Goal: Task Accomplishment & Management: Complete application form

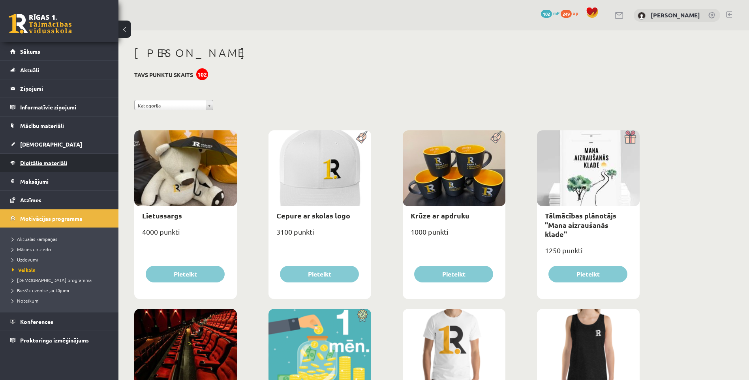
click at [51, 162] on span "Digitālie materiāli" at bounding box center [43, 162] width 47 height 7
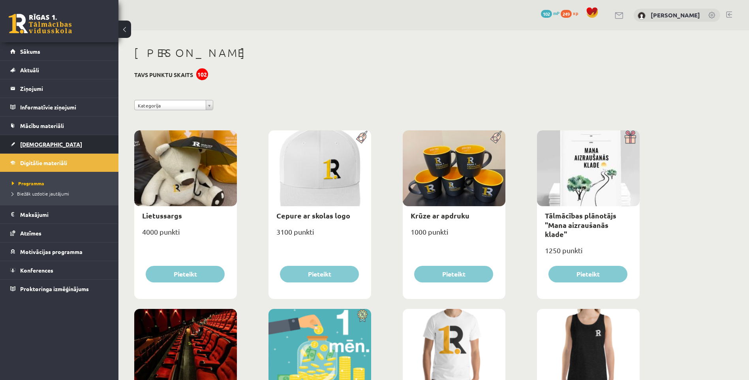
click at [22, 142] on span "[DEMOGRAPHIC_DATA]" at bounding box center [51, 143] width 62 height 7
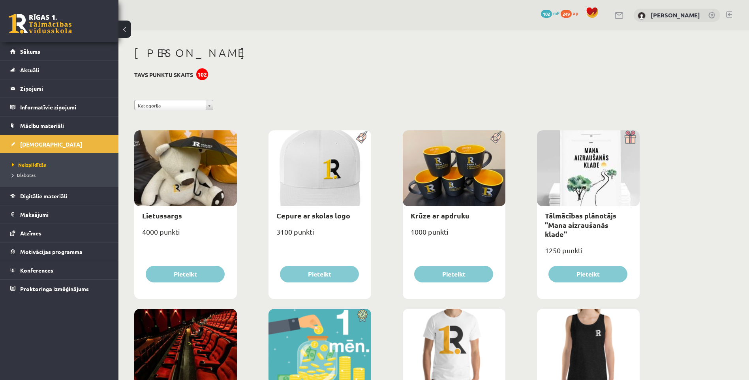
click at [29, 144] on span "[DEMOGRAPHIC_DATA]" at bounding box center [51, 143] width 62 height 7
click at [41, 165] on span "Neizpildītās" at bounding box center [29, 164] width 34 height 6
click at [30, 144] on span "[DEMOGRAPHIC_DATA]" at bounding box center [51, 143] width 62 height 7
click at [27, 175] on span "Izlabotās" at bounding box center [24, 175] width 24 height 6
click at [33, 164] on span "Neizpildītās" at bounding box center [27, 164] width 30 height 6
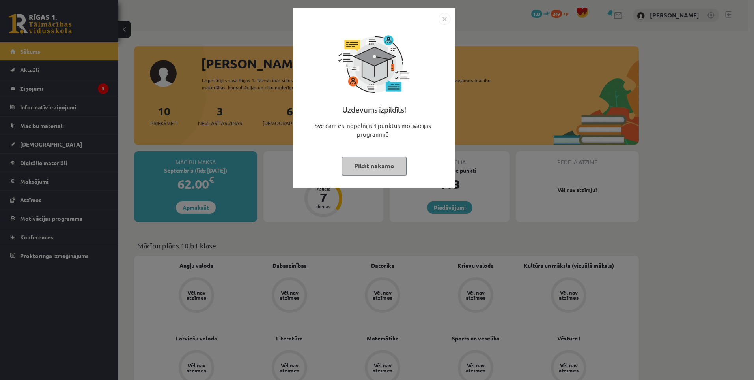
click at [443, 21] on img "Close" at bounding box center [445, 19] width 12 height 12
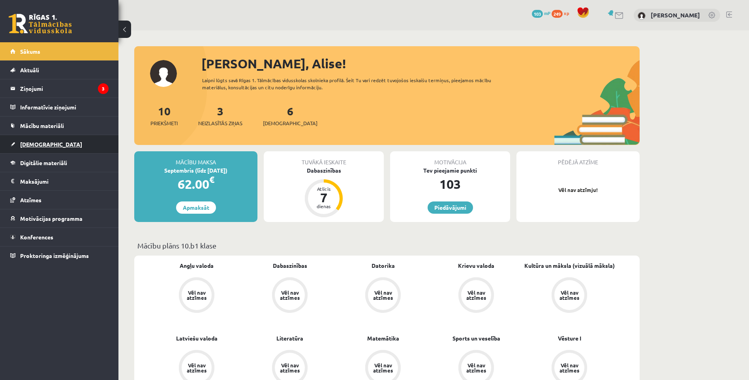
click at [36, 144] on span "[DEMOGRAPHIC_DATA]" at bounding box center [51, 143] width 62 height 7
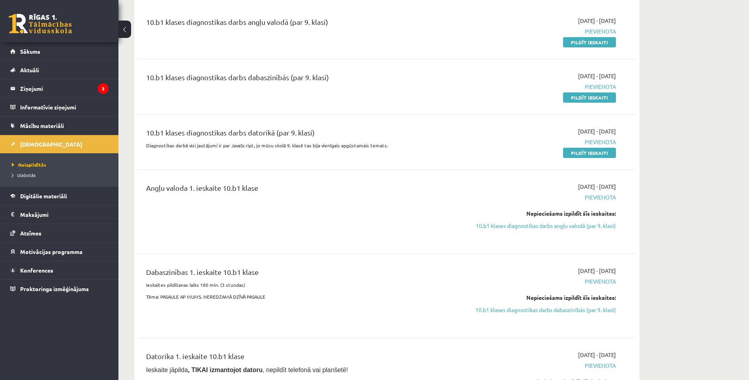
scroll to position [39, 0]
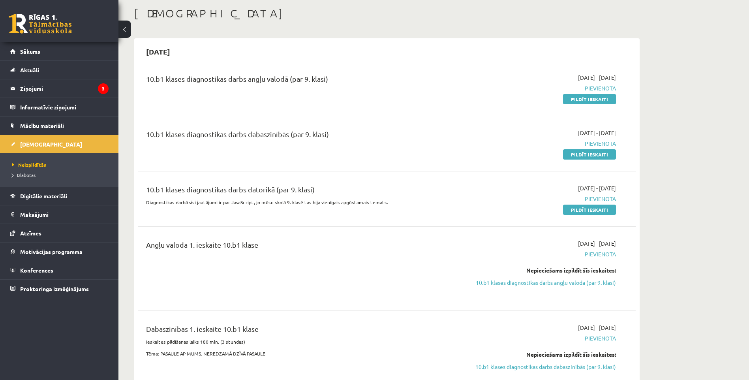
click at [577, 161] on div "10.b1 klases diagnostikas darbs dabaszinībās (par 9. klasi) 2025-09-01 - 2025-0…" at bounding box center [386, 143] width 497 height 45
drag, startPoint x: 579, startPoint y: 155, endPoint x: 415, endPoint y: 39, distance: 200.9
click at [578, 155] on link "Pildīt ieskaiti" at bounding box center [589, 154] width 53 height 10
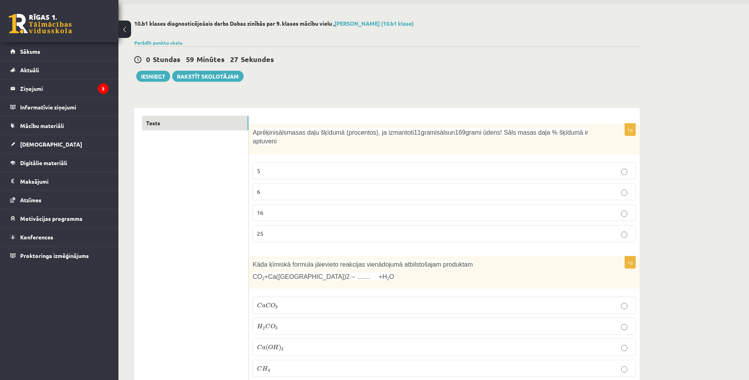
scroll to position [39, 0]
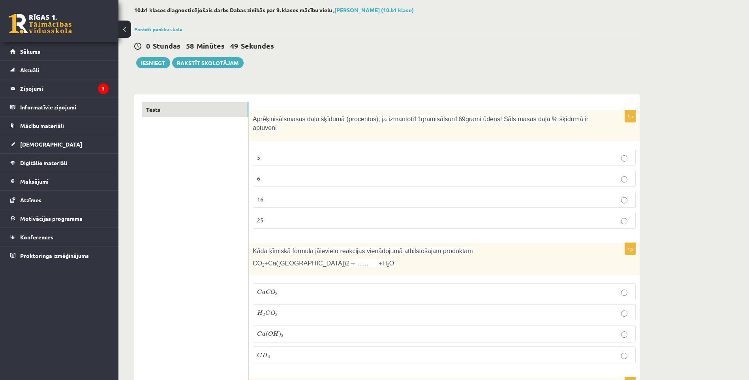
click at [266, 174] on p "6" at bounding box center [444, 178] width 374 height 8
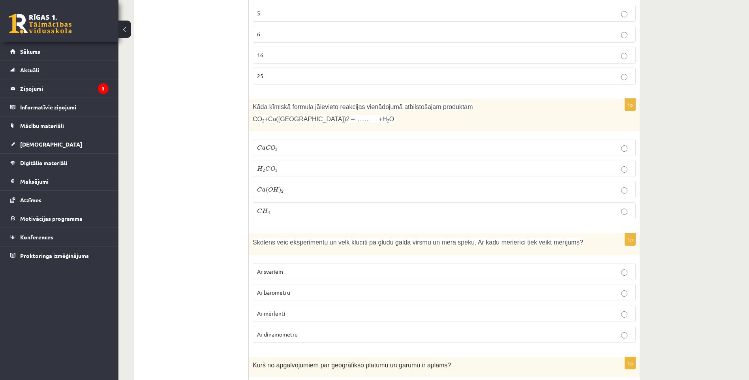
scroll to position [197, 0]
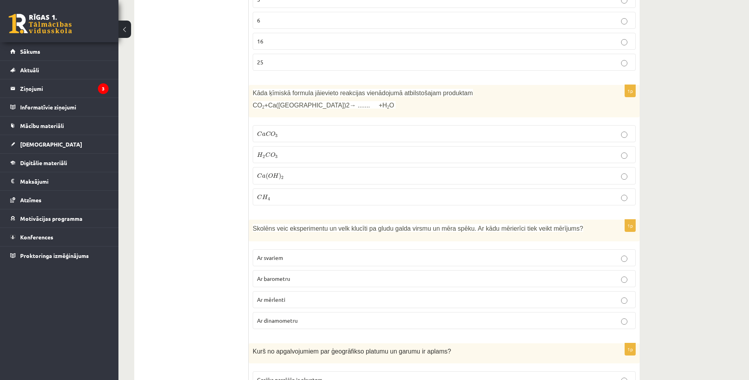
drag, startPoint x: 293, startPoint y: 126, endPoint x: 298, endPoint y: 127, distance: 5.0
click at [293, 129] on p "C a C O 3 C a C O 3" at bounding box center [444, 133] width 374 height 8
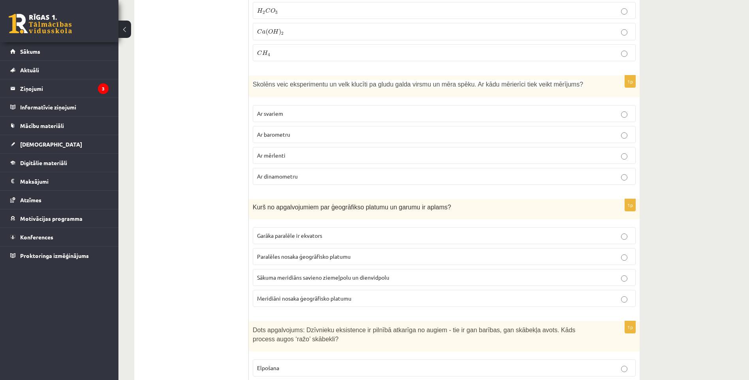
scroll to position [355, 0]
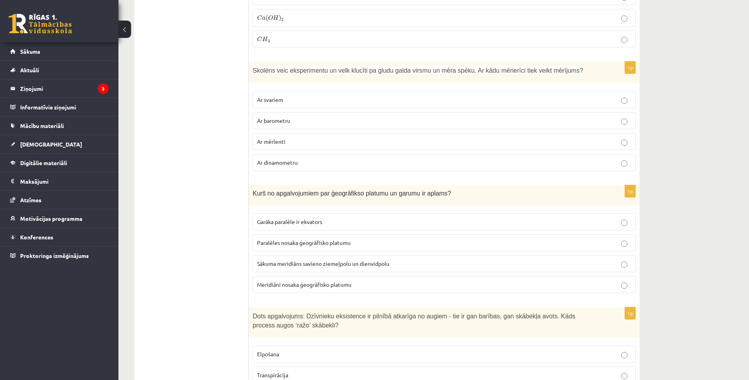
drag, startPoint x: 368, startPoint y: 156, endPoint x: 371, endPoint y: 162, distance: 6.7
click at [369, 159] on label "Ar dinamometru" at bounding box center [444, 162] width 383 height 17
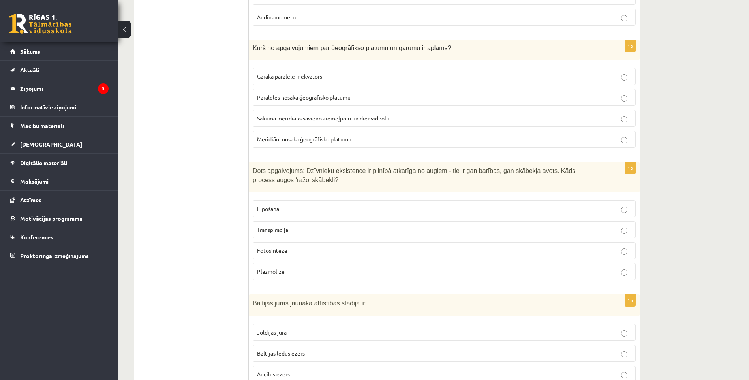
scroll to position [513, 0]
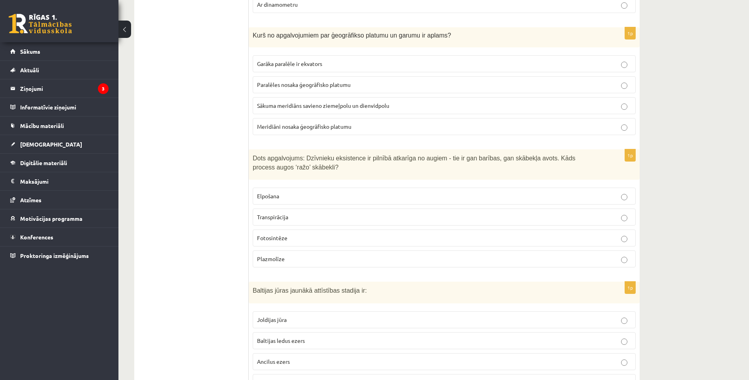
click at [373, 104] on label "Sākuma meridiāns savieno ziemeļpolu un dienvidpolu" at bounding box center [444, 105] width 383 height 17
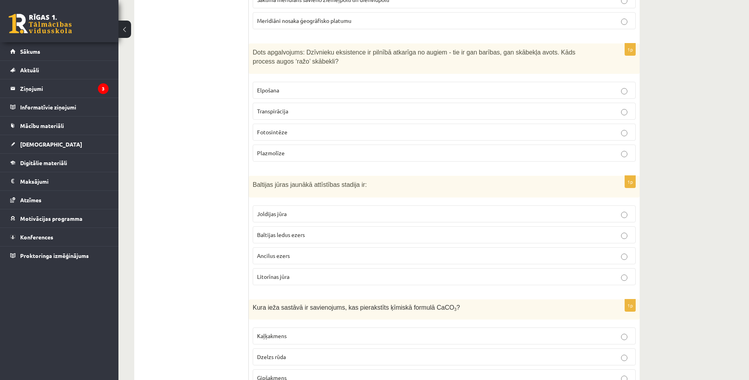
scroll to position [631, 0]
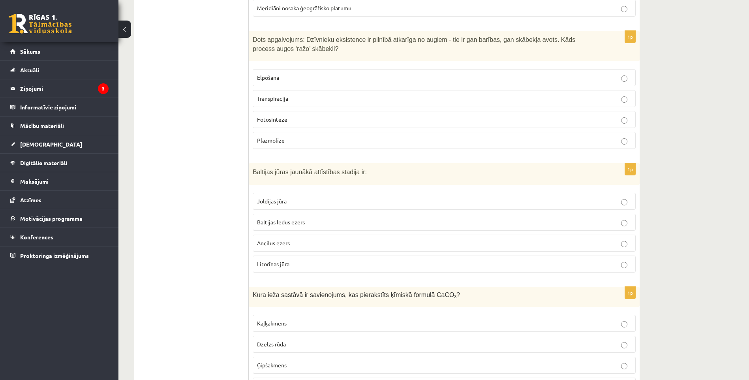
click at [288, 115] on p "Fotosintēze" at bounding box center [444, 119] width 374 height 8
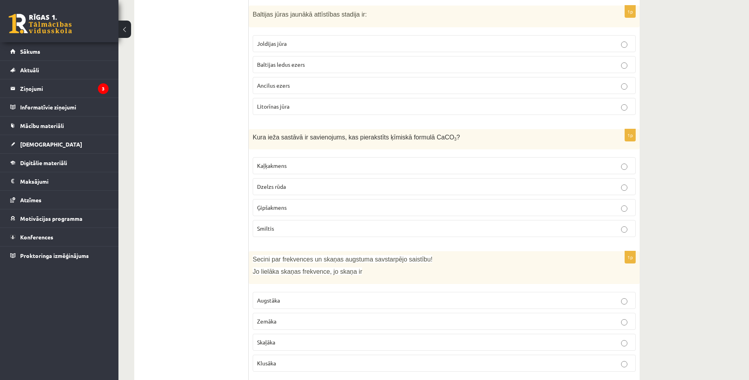
scroll to position [789, 0]
click at [272, 102] on span "Litorīnas jūra" at bounding box center [273, 105] width 32 height 7
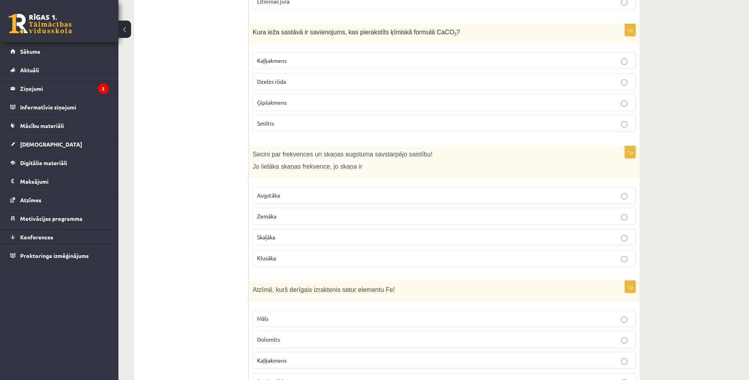
scroll to position [908, 0]
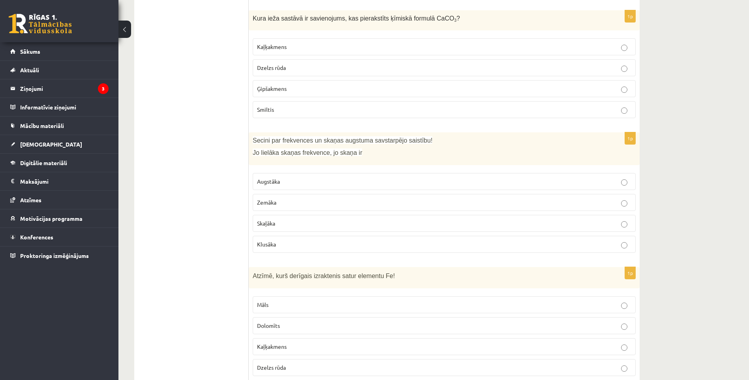
drag, startPoint x: 297, startPoint y: 36, endPoint x: 301, endPoint y: 34, distance: 4.6
click at [298, 43] on p "Kaļķakmens" at bounding box center [444, 47] width 374 height 8
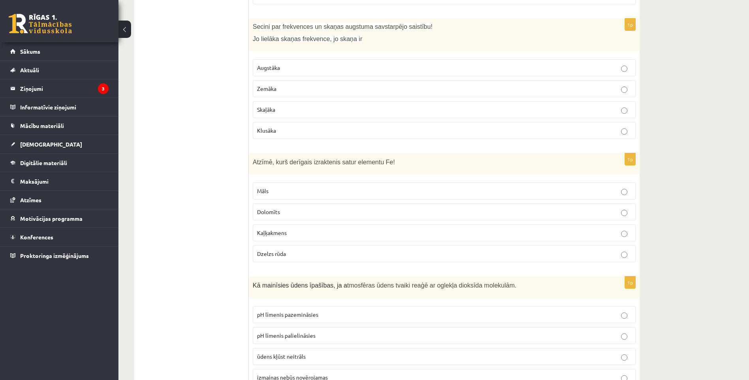
scroll to position [1026, 0]
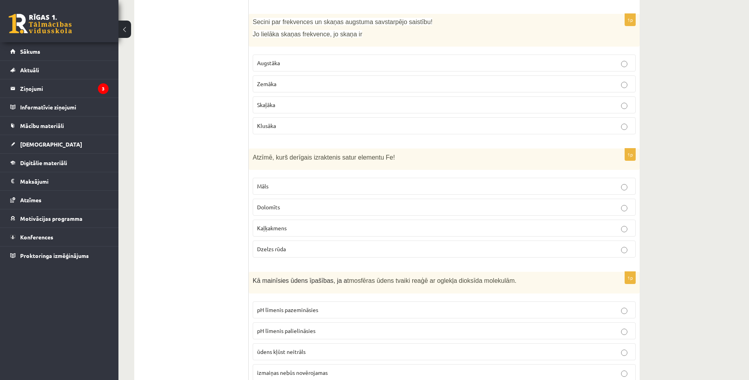
click at [268, 59] on span "Augstāka" at bounding box center [268, 62] width 23 height 7
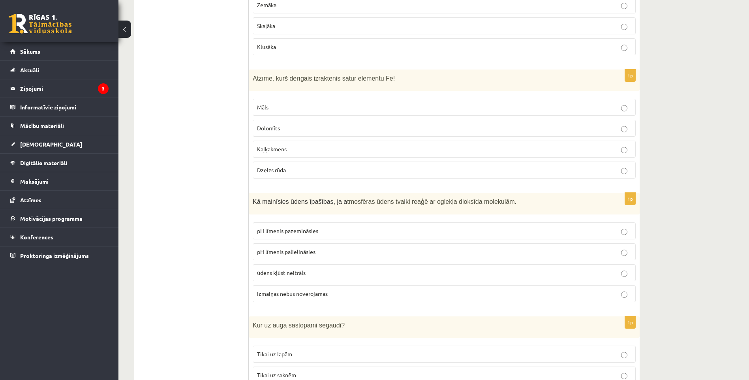
scroll to position [1144, 0]
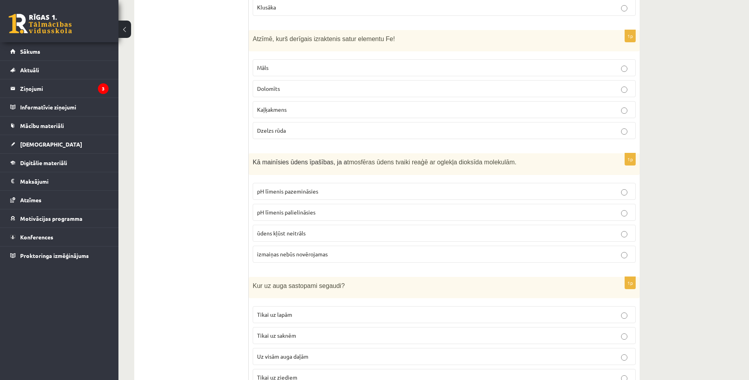
click at [257, 127] on span "Dzelzs rūda" at bounding box center [271, 130] width 29 height 7
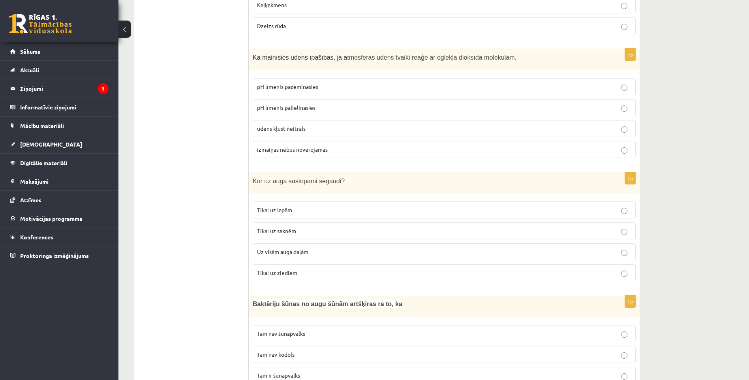
scroll to position [1263, 0]
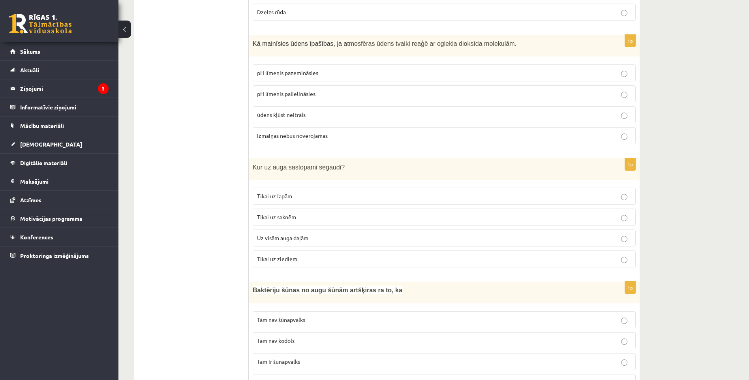
click at [290, 234] on span "Uz visām auga daļām" at bounding box center [282, 237] width 51 height 7
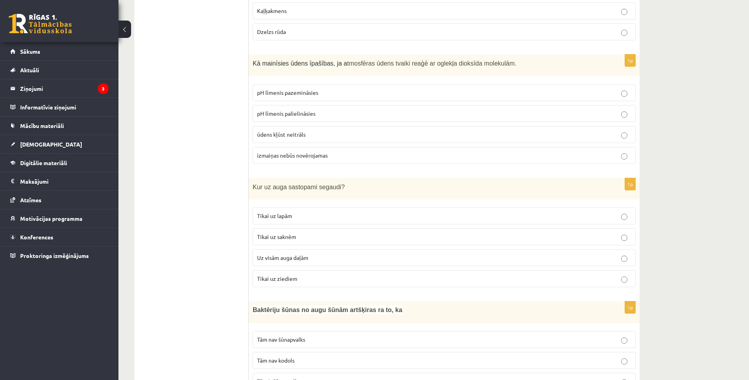
scroll to position [1223, 0]
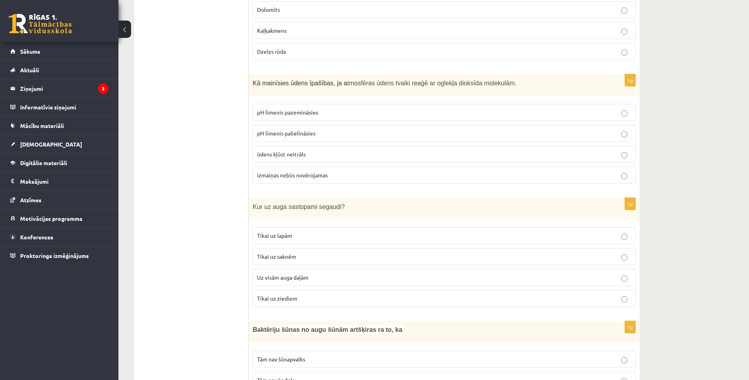
click at [292, 129] on span "pH līmenis palielināsies" at bounding box center [286, 132] width 58 height 7
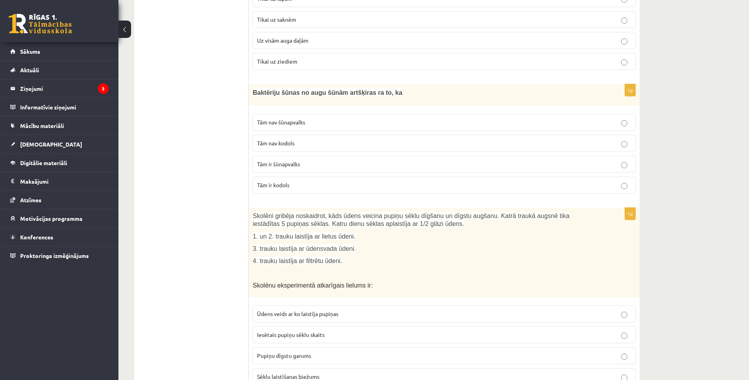
scroll to position [1499, 0]
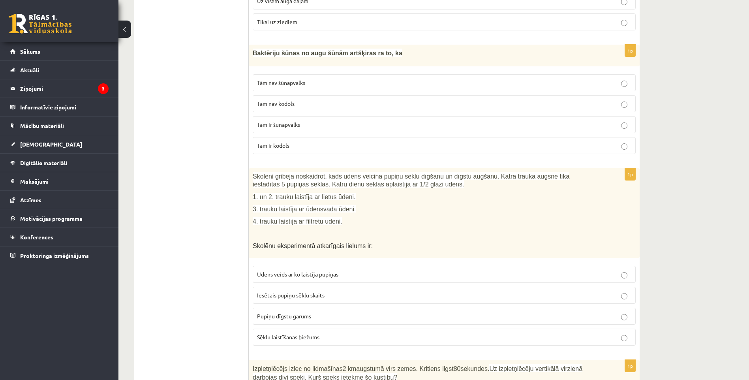
drag, startPoint x: 297, startPoint y: 96, endPoint x: 294, endPoint y: 99, distance: 4.5
click at [294, 99] on label "Tām nav kodols" at bounding box center [444, 103] width 383 height 17
drag, startPoint x: 294, startPoint y: 99, endPoint x: 348, endPoint y: 95, distance: 54.2
click at [348, 99] on p "Tām nav kodols" at bounding box center [444, 103] width 374 height 8
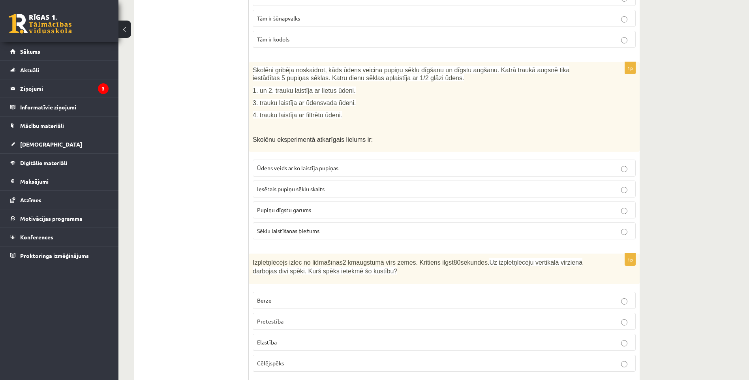
scroll to position [1618, 0]
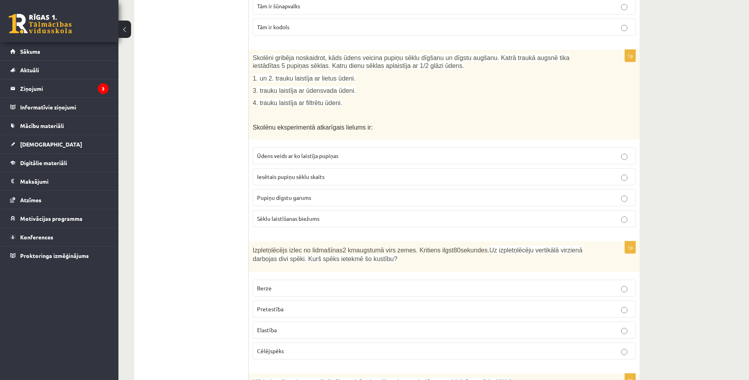
click at [286, 194] on span "Pupiņu dīgstu garums" at bounding box center [284, 197] width 54 height 7
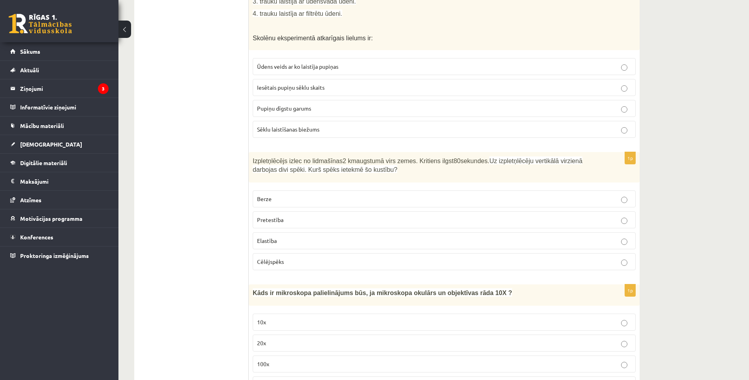
scroll to position [1736, 0]
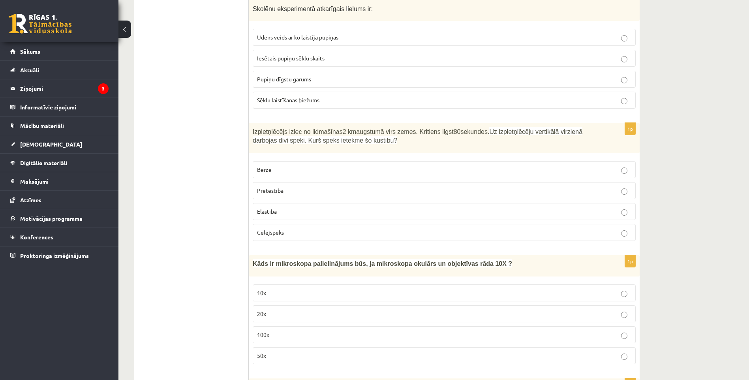
click at [279, 187] on span "Pretestība" at bounding box center [270, 190] width 26 height 7
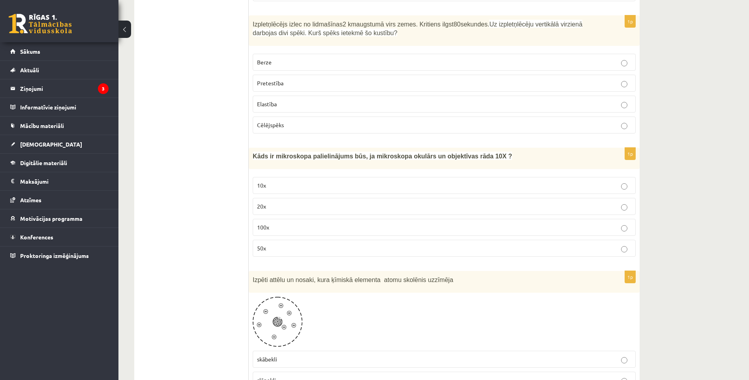
scroll to position [1855, 0]
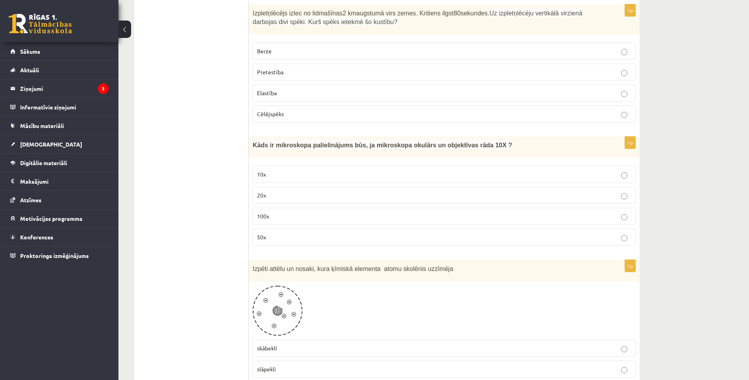
click at [273, 212] on p "100x" at bounding box center [444, 216] width 374 height 8
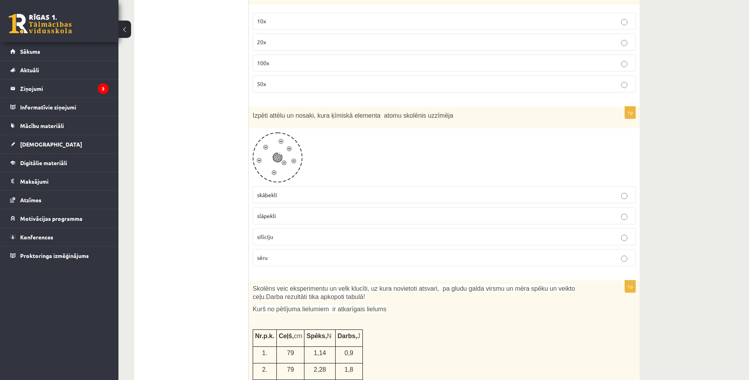
scroll to position [2012, 0]
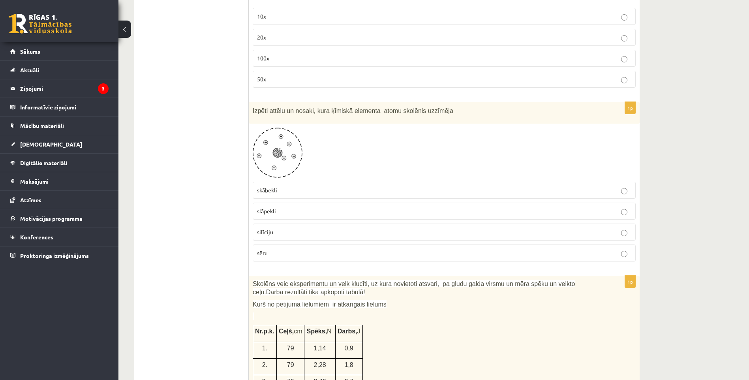
click at [280, 186] on p "skābekli" at bounding box center [444, 190] width 374 height 8
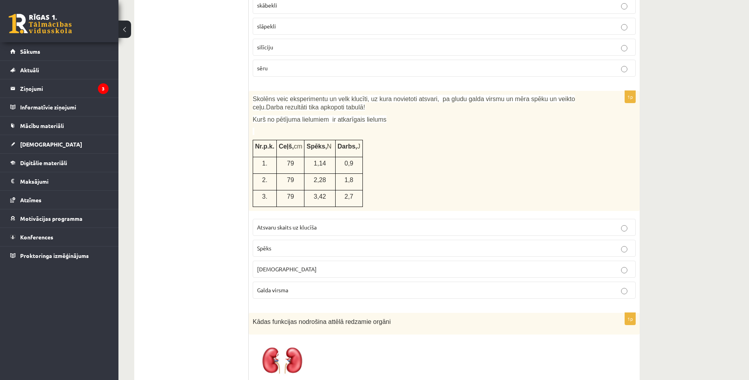
scroll to position [2210, 0]
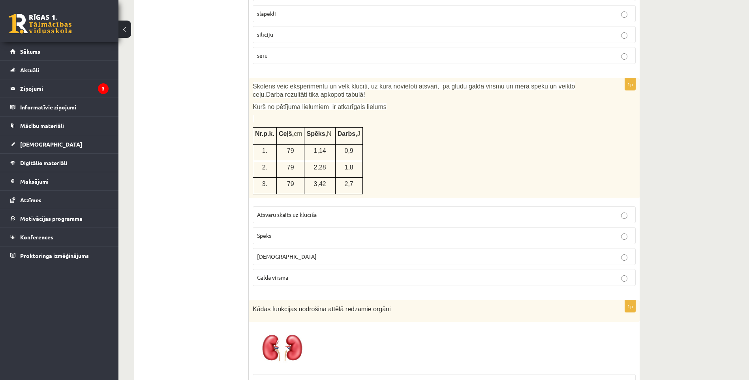
click at [260, 232] on span "Spēks" at bounding box center [264, 235] width 14 height 7
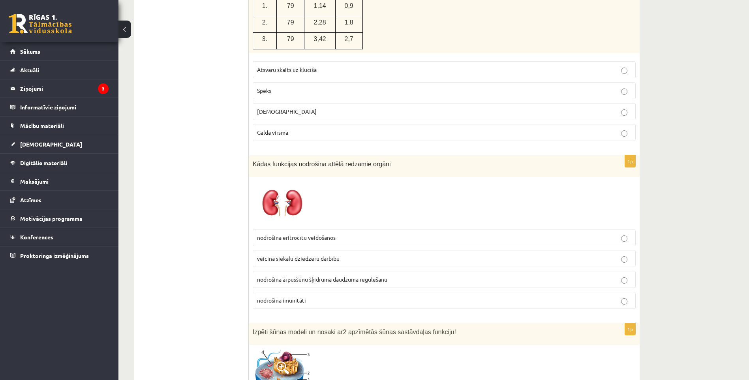
scroll to position [2368, 0]
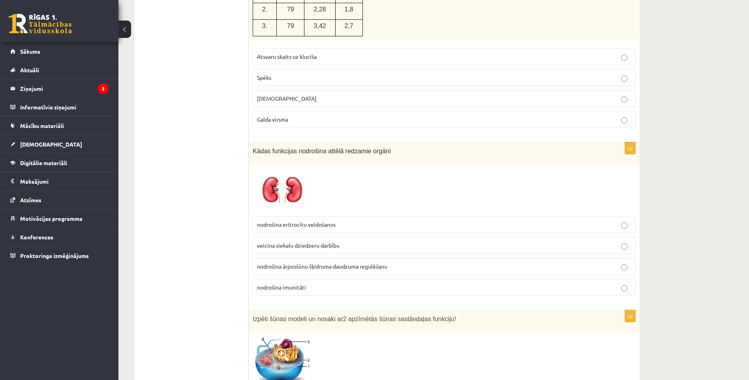
click at [299, 262] on span "nodrošina ārpusšūnu šķidruma daudzuma regulēšanu" at bounding box center [322, 265] width 130 height 7
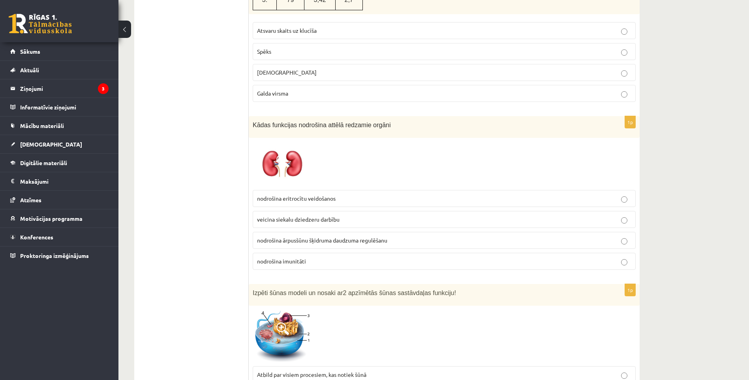
scroll to position [2407, 0]
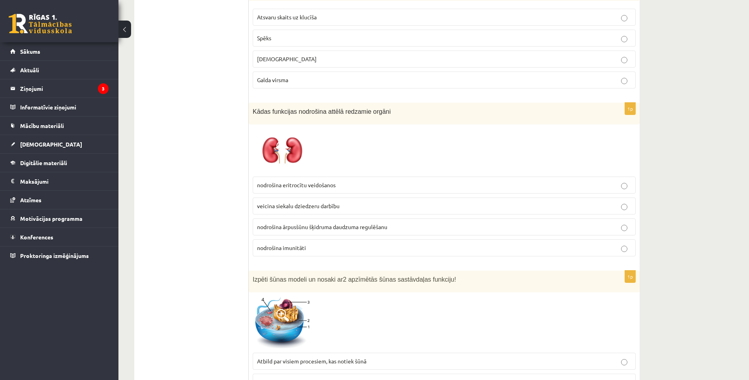
drag, startPoint x: 368, startPoint y: 307, endPoint x: 352, endPoint y: 287, distance: 25.2
click at [352, 287] on div "1p Izpēti šūnas modeli un nosaki ar 2 apzīmētās šūnas sastāvdaļas funkciju! Atb…" at bounding box center [444, 354] width 391 height 168
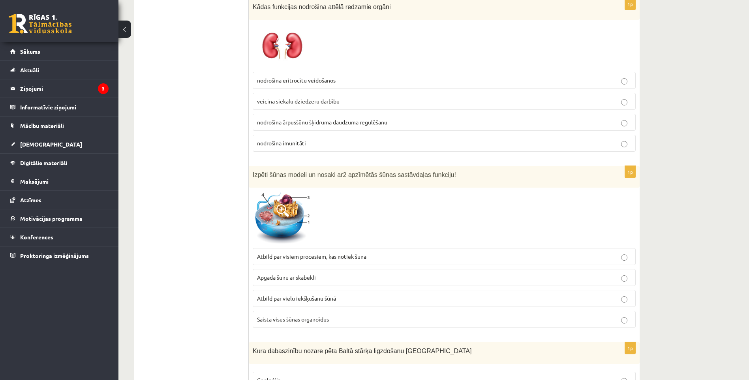
scroll to position [2525, 0]
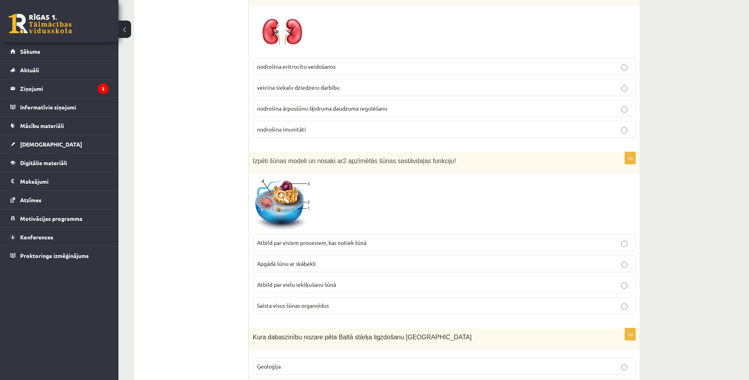
click at [269, 301] on span "Saista visus šūnas organoīdus" at bounding box center [293, 304] width 72 height 7
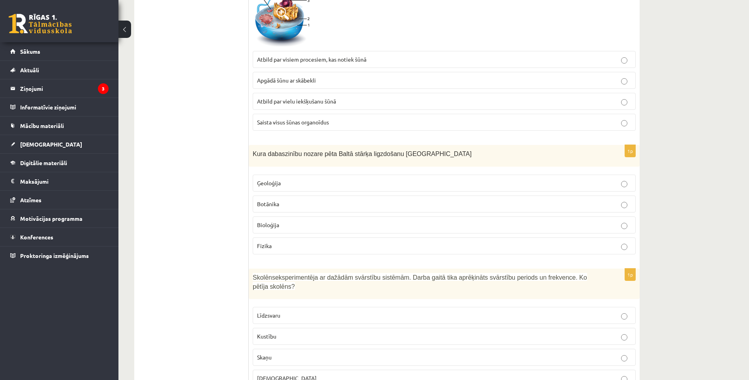
scroll to position [2723, 0]
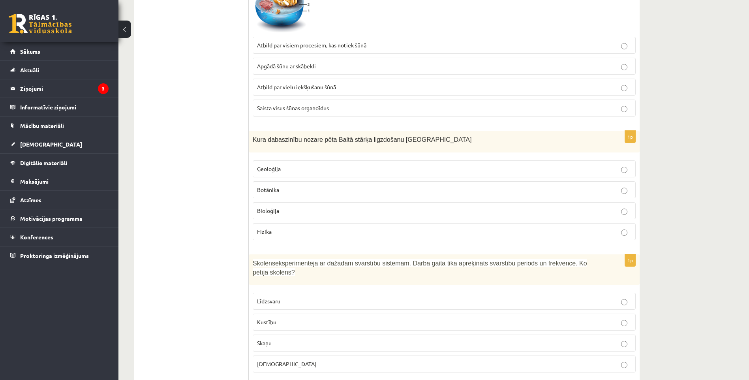
drag, startPoint x: 304, startPoint y: 203, endPoint x: 308, endPoint y: 202, distance: 4.5
click at [305, 206] on p "Bioloģija" at bounding box center [444, 210] width 374 height 8
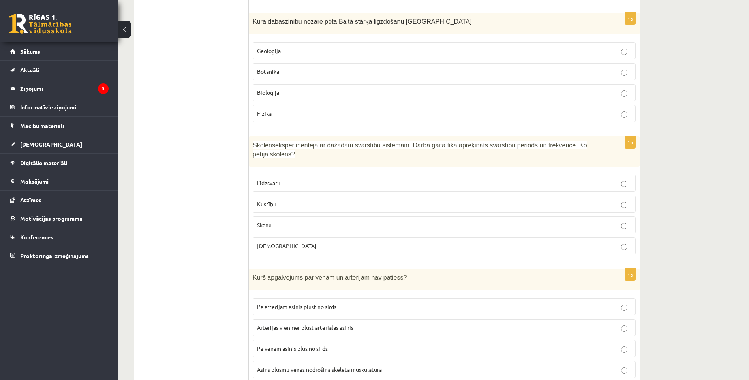
scroll to position [2841, 0]
click at [500, 199] on p "Kustību" at bounding box center [444, 203] width 374 height 8
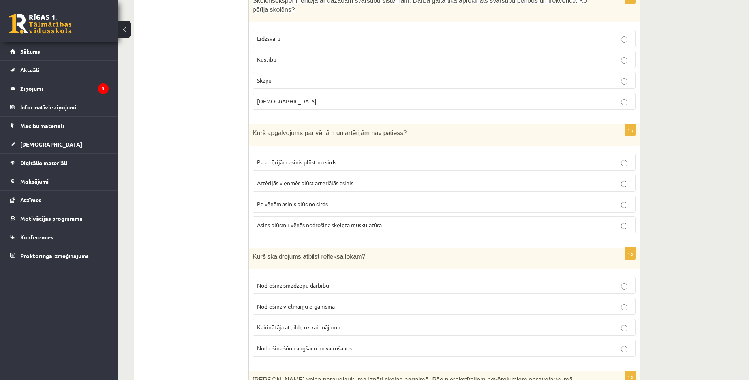
scroll to position [2999, 0]
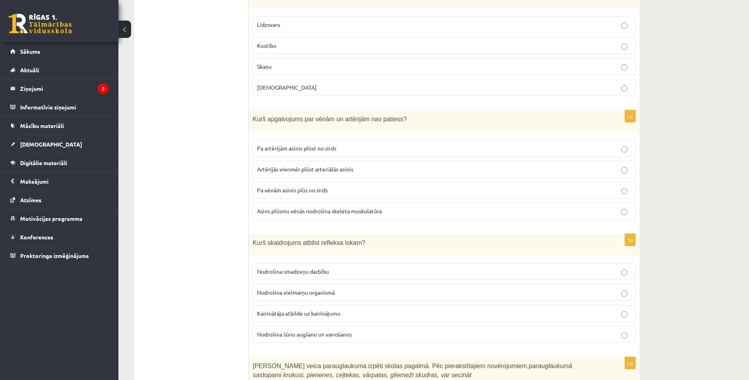
click at [415, 62] on p "Skaņu" at bounding box center [444, 66] width 374 height 8
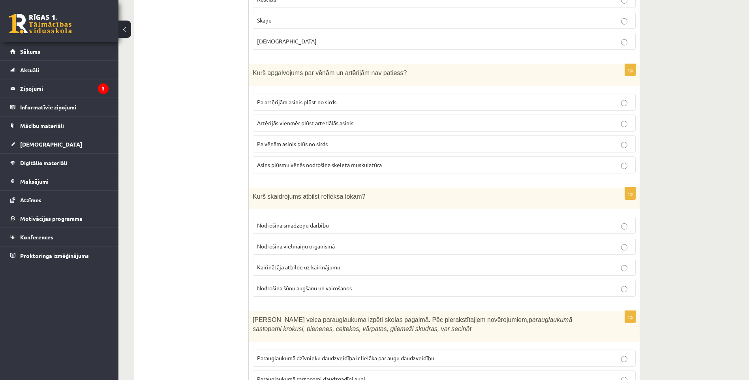
scroll to position [3078, 0]
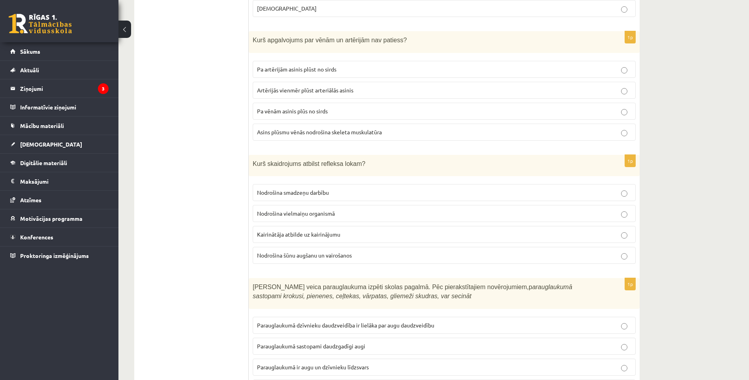
click at [273, 107] on p "Pa vēnām asinis plūs no sirds" at bounding box center [444, 111] width 374 height 8
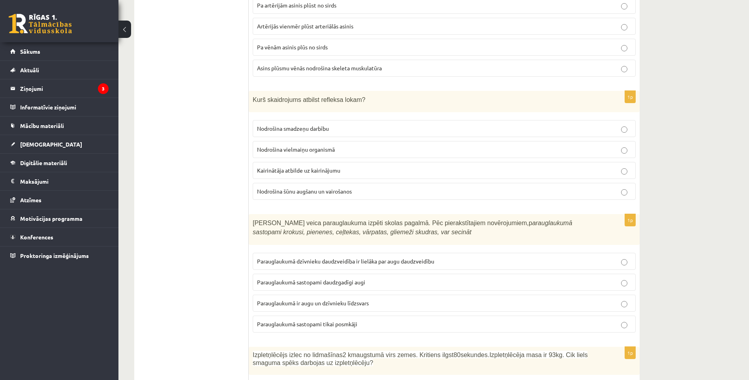
scroll to position [3146, 0]
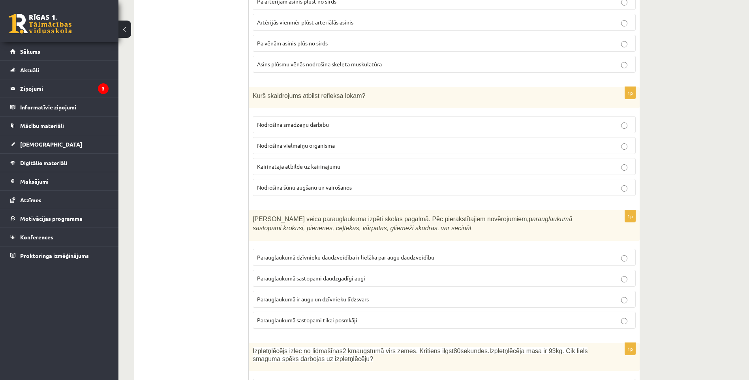
drag, startPoint x: 273, startPoint y: 149, endPoint x: 278, endPoint y: 149, distance: 4.4
click at [275, 163] on span "Kairinātāja atbilde uz kairinājumu" at bounding box center [298, 166] width 83 height 7
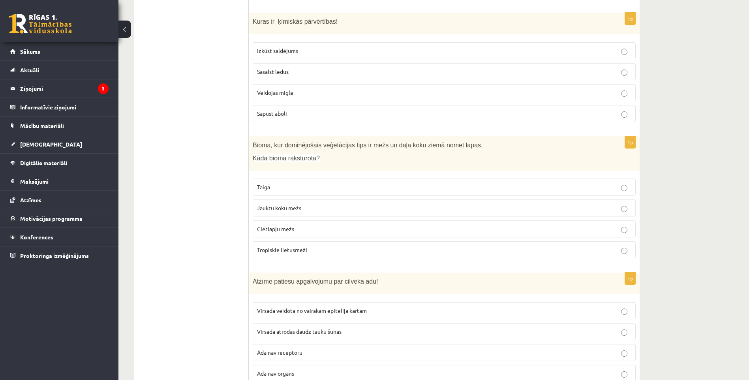
scroll to position [3619, 0]
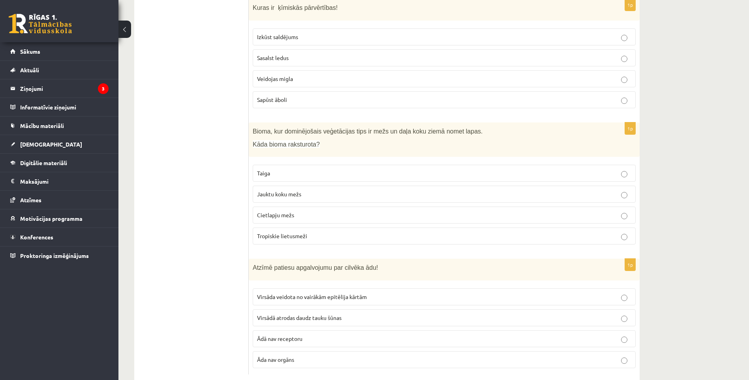
click at [618, 227] on label "Tropiskie lietusmeži" at bounding box center [444, 235] width 383 height 17
click at [628, 313] on p "Virsādā atrodas daudz tauku šūnas" at bounding box center [444, 317] width 374 height 8
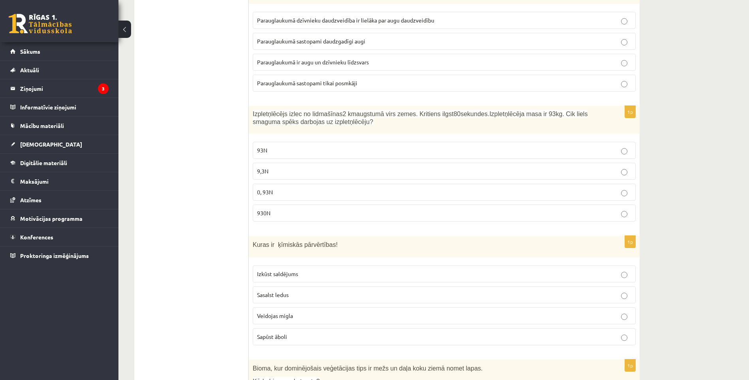
drag, startPoint x: 452, startPoint y: 205, endPoint x: 447, endPoint y: 223, distance: 19.1
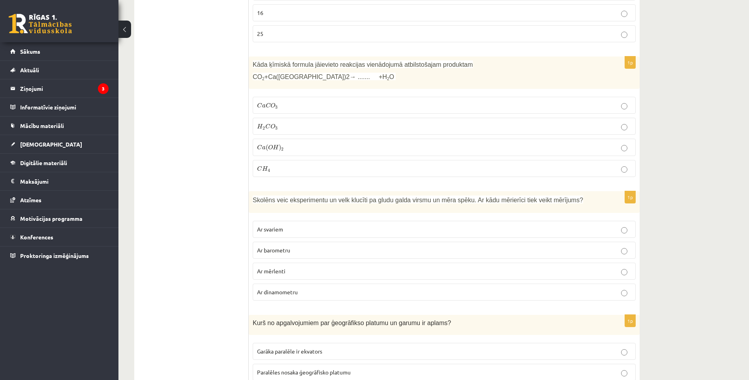
scroll to position [0, 0]
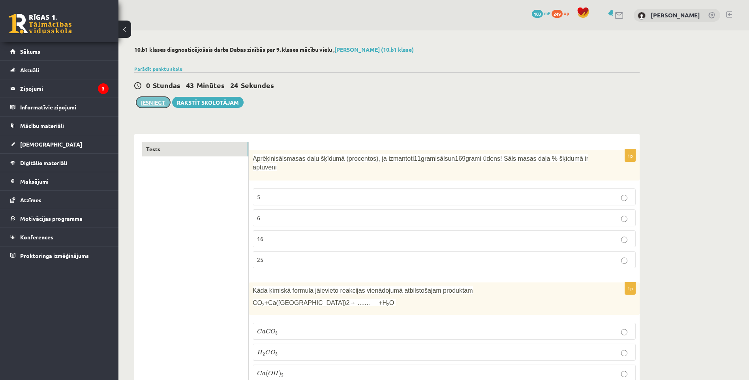
click at [147, 103] on button "Iesniegt" at bounding box center [153, 102] width 34 height 11
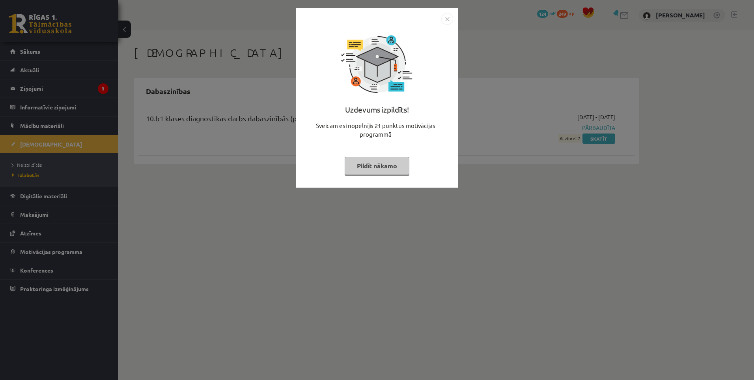
drag, startPoint x: 393, startPoint y: 160, endPoint x: 390, endPoint y: 152, distance: 9.2
click at [390, 152] on div "Uzdevums izpildīts! Sveicam esi nopelnījis 21 punktus motivācijas programmā Pil…" at bounding box center [377, 104] width 152 height 158
drag, startPoint x: 396, startPoint y: 171, endPoint x: 393, endPoint y: 161, distance: 10.2
click at [393, 161] on button "Pildīt nākamo" at bounding box center [377, 166] width 65 height 18
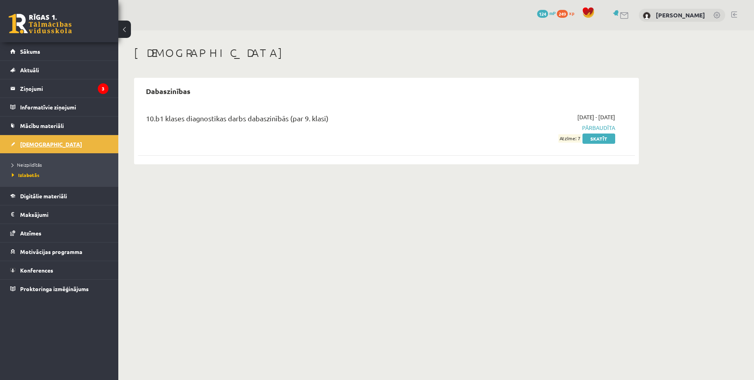
click at [31, 144] on span "[DEMOGRAPHIC_DATA]" at bounding box center [51, 143] width 62 height 7
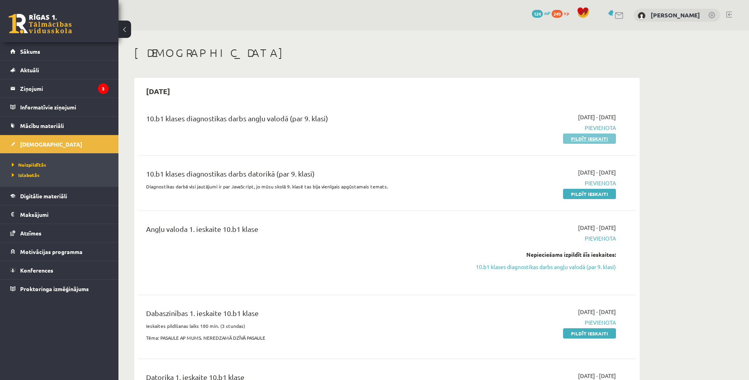
click at [584, 135] on link "Pildīt ieskaiti" at bounding box center [589, 138] width 53 height 10
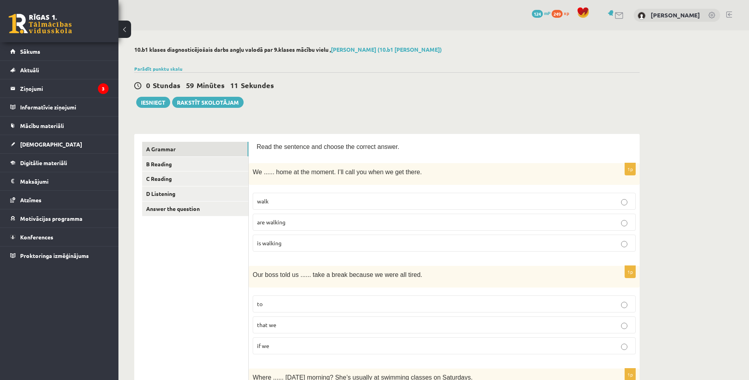
click at [270, 224] on span "are walking" at bounding box center [271, 221] width 28 height 7
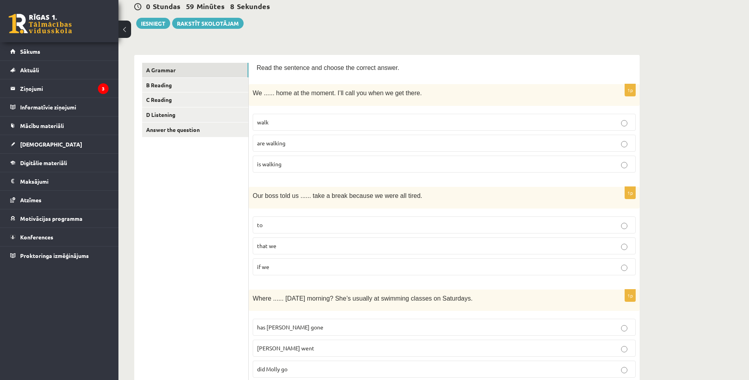
scroll to position [118, 0]
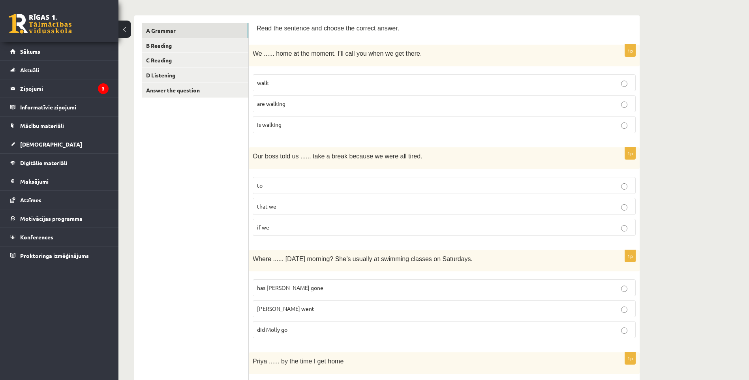
click at [282, 288] on span "has [PERSON_NAME] gone" at bounding box center [290, 287] width 66 height 7
click at [311, 208] on p "that we" at bounding box center [444, 206] width 374 height 8
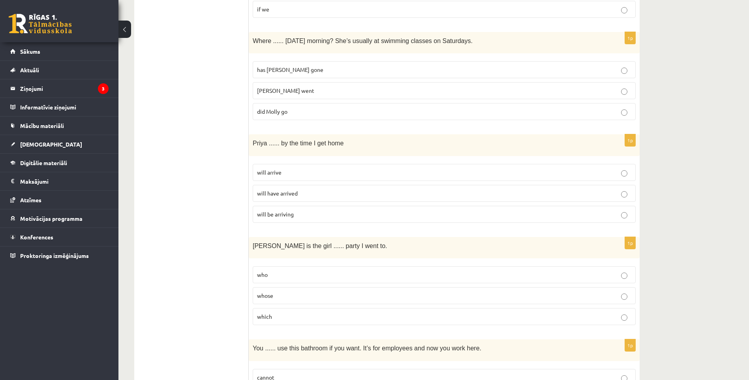
scroll to position [355, 0]
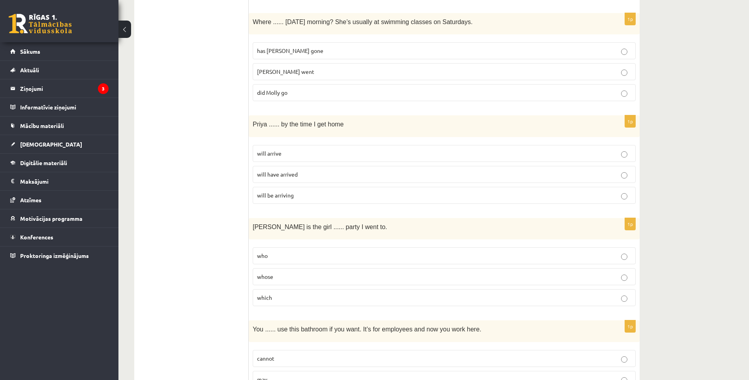
drag, startPoint x: 263, startPoint y: 194, endPoint x: 270, endPoint y: 203, distance: 11.0
click at [270, 203] on label "will be arriving" at bounding box center [444, 195] width 383 height 17
click at [539, 195] on p "will be arriving" at bounding box center [444, 195] width 374 height 8
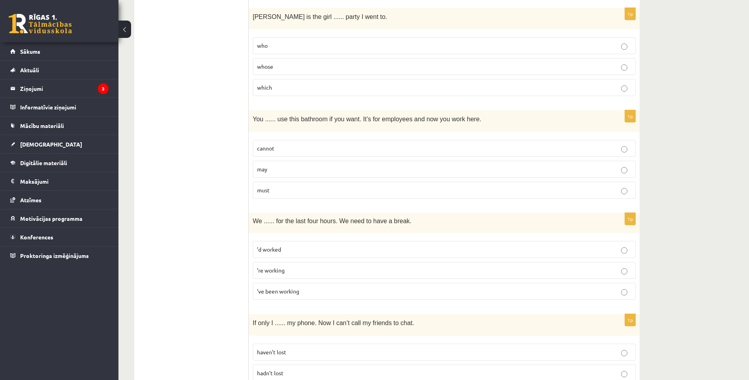
scroll to position [552, 0]
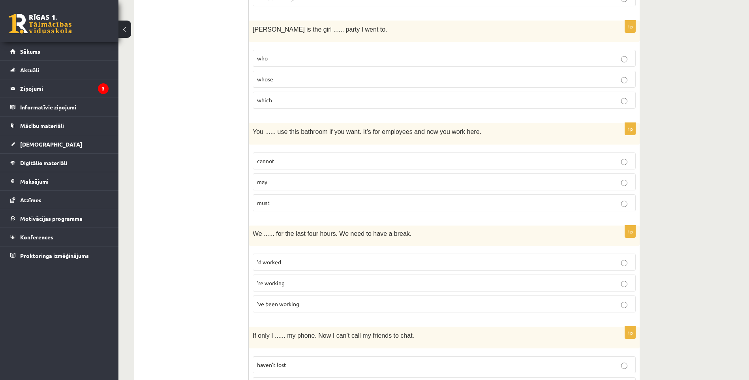
click at [311, 82] on p "whose" at bounding box center [444, 79] width 374 height 8
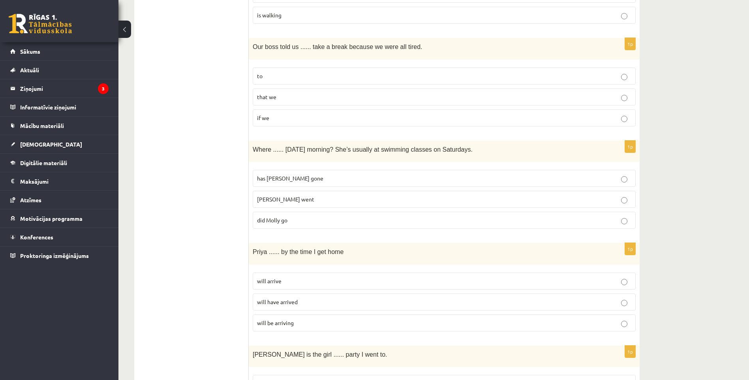
scroll to position [197, 0]
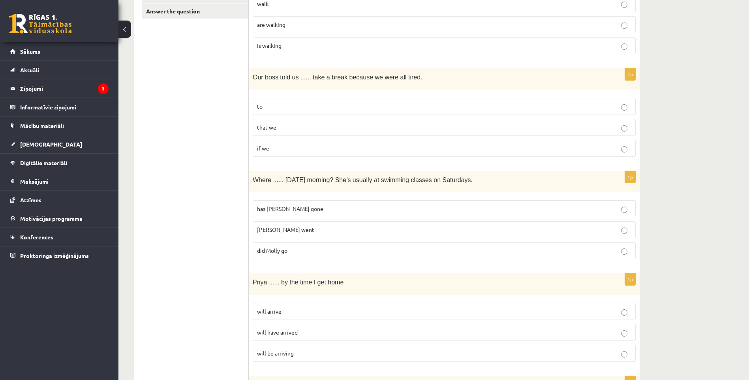
click at [444, 105] on p "to" at bounding box center [444, 106] width 374 height 8
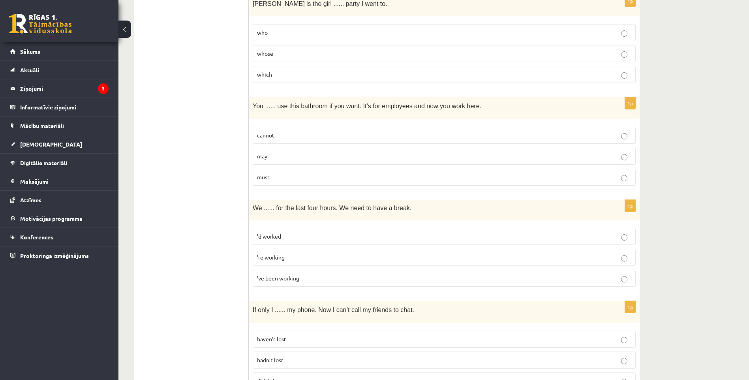
scroll to position [592, 0]
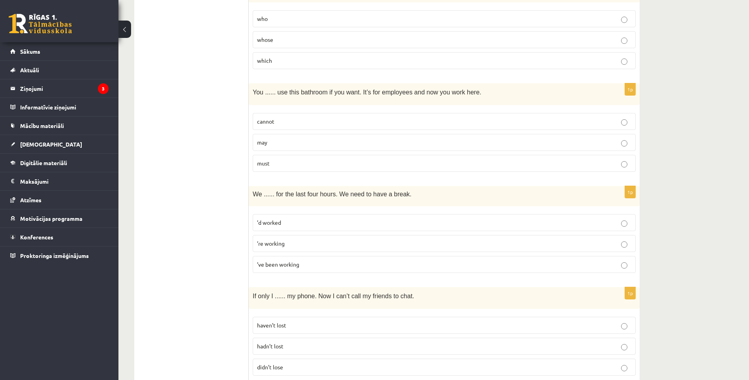
click at [273, 142] on p "may" at bounding box center [444, 142] width 374 height 8
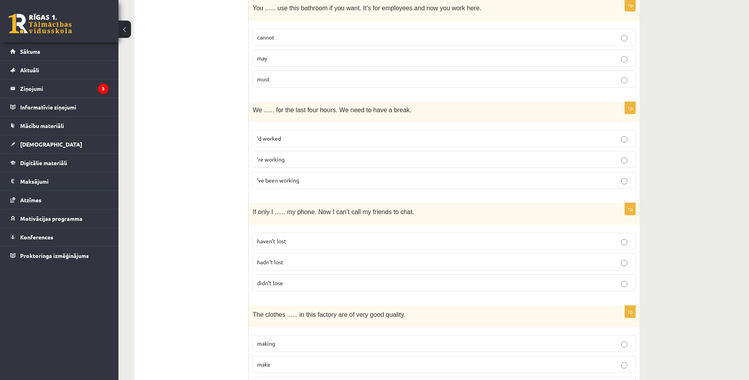
scroll to position [710, 0]
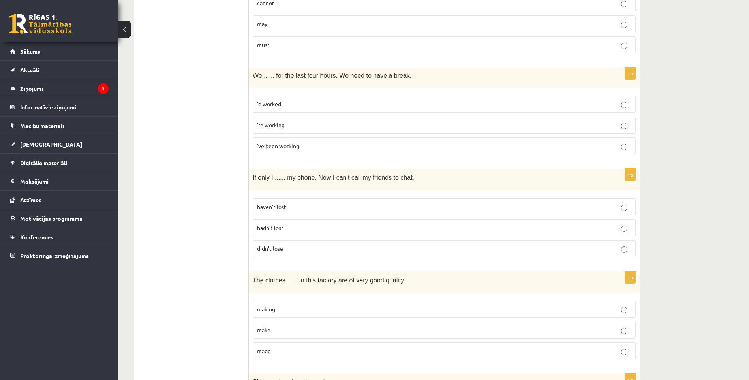
click at [284, 148] on span "’ve been working" at bounding box center [278, 145] width 42 height 7
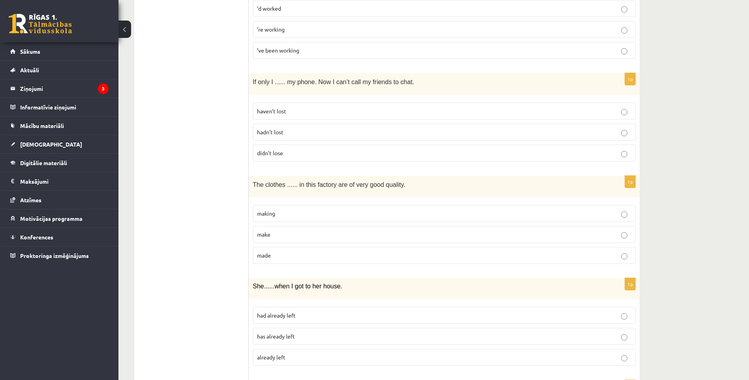
scroll to position [829, 0]
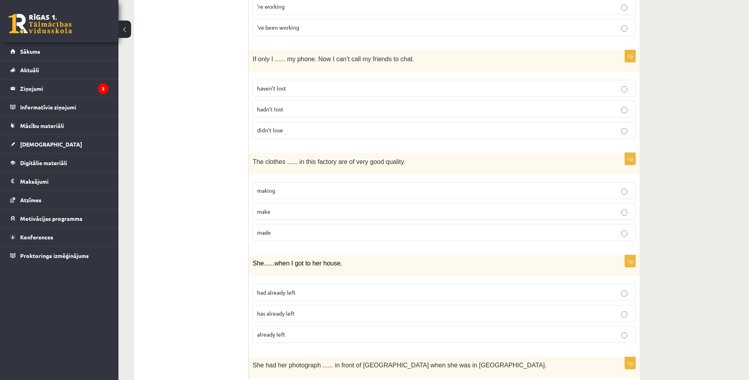
click at [266, 89] on span "haven’t lost" at bounding box center [271, 87] width 29 height 7
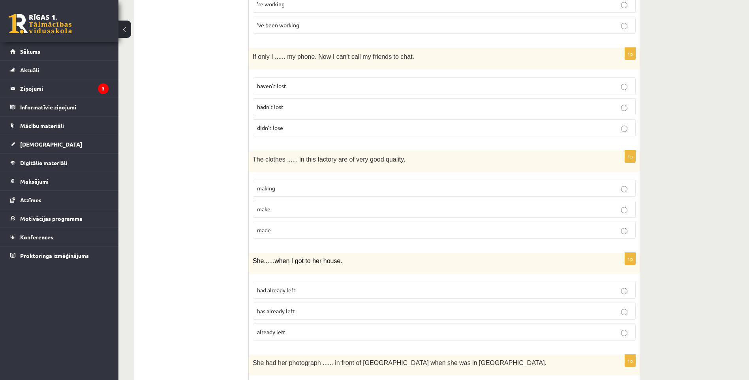
scroll to position [868, 0]
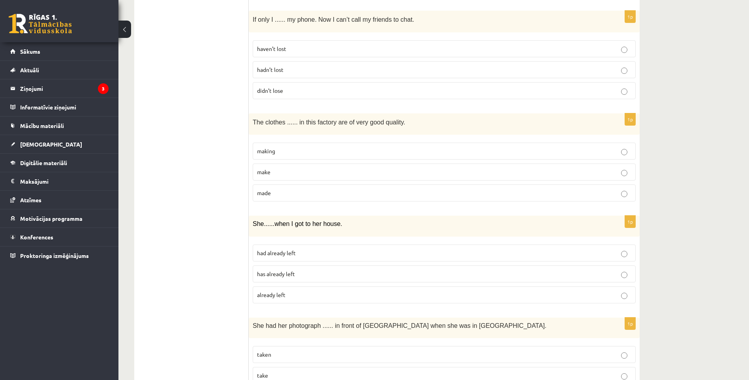
click at [288, 277] on span "has already left" at bounding box center [276, 273] width 38 height 7
drag, startPoint x: 278, startPoint y: 193, endPoint x: 282, endPoint y: 195, distance: 4.4
click at [279, 194] on p "made" at bounding box center [444, 193] width 374 height 8
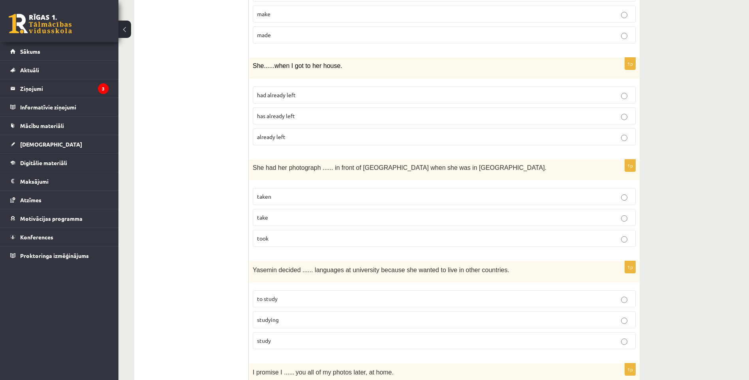
scroll to position [1065, 0]
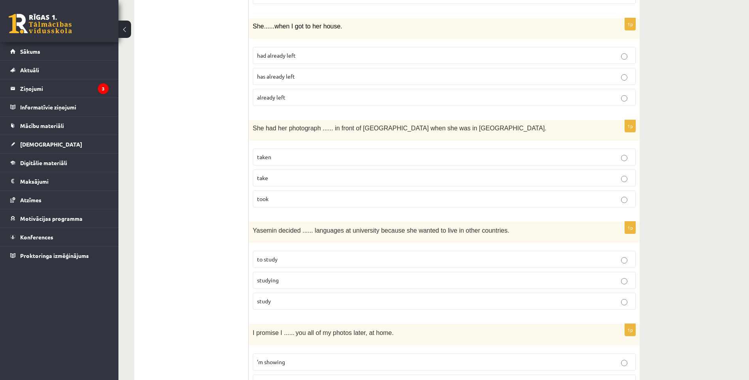
click at [312, 158] on p "taken" at bounding box center [444, 157] width 374 height 8
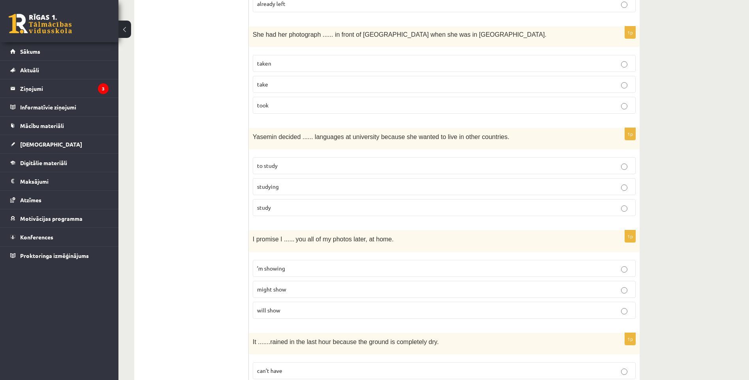
scroll to position [1184, 0]
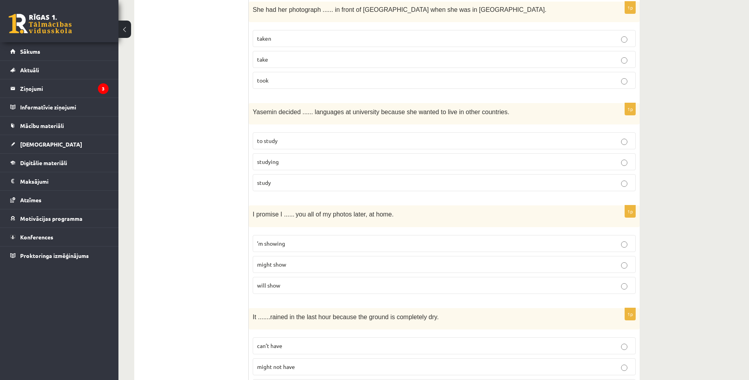
click at [281, 144] on p "to study" at bounding box center [444, 141] width 374 height 8
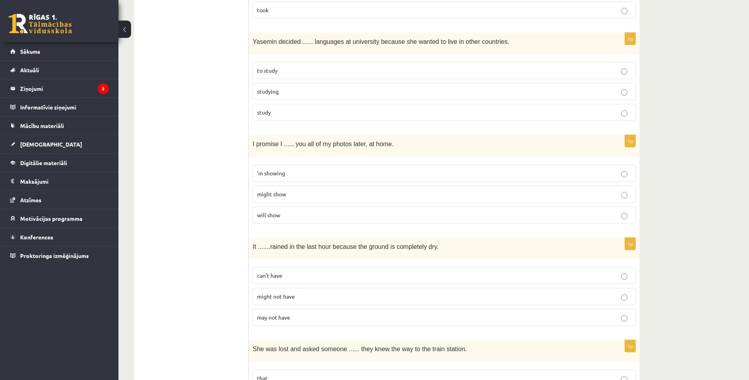
scroll to position [1263, 0]
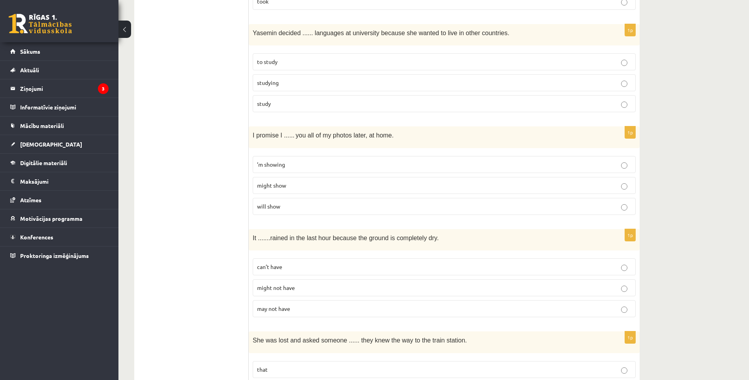
click at [372, 165] on p "’m showing" at bounding box center [444, 164] width 374 height 8
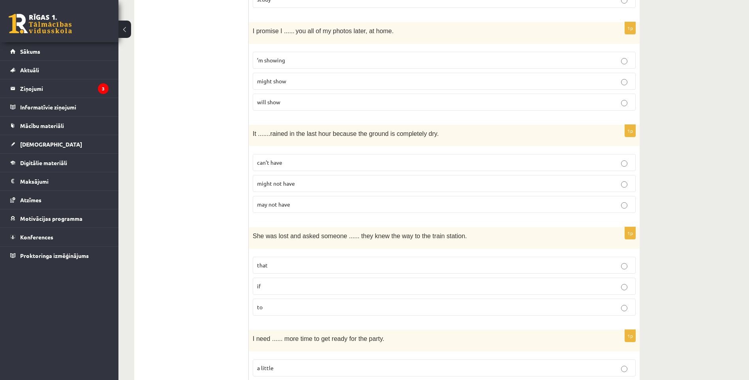
scroll to position [1381, 0]
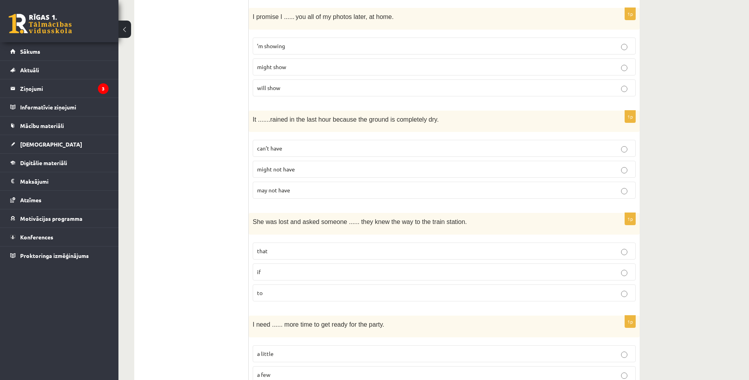
click at [282, 146] on p "can’t have" at bounding box center [444, 148] width 374 height 8
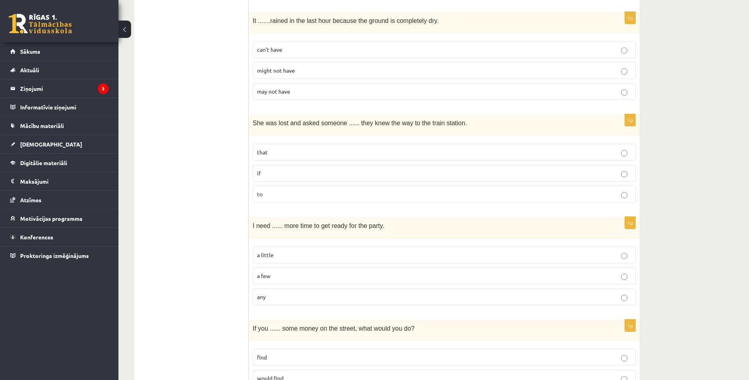
scroll to position [1499, 0]
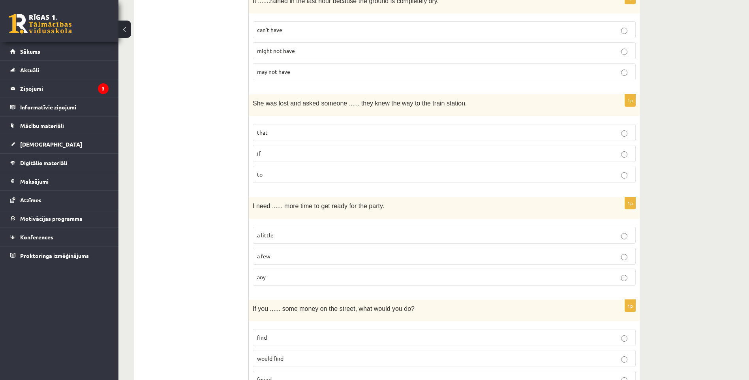
drag, startPoint x: 278, startPoint y: 158, endPoint x: 285, endPoint y: 162, distance: 8.1
click at [279, 158] on label "if" at bounding box center [444, 153] width 383 height 17
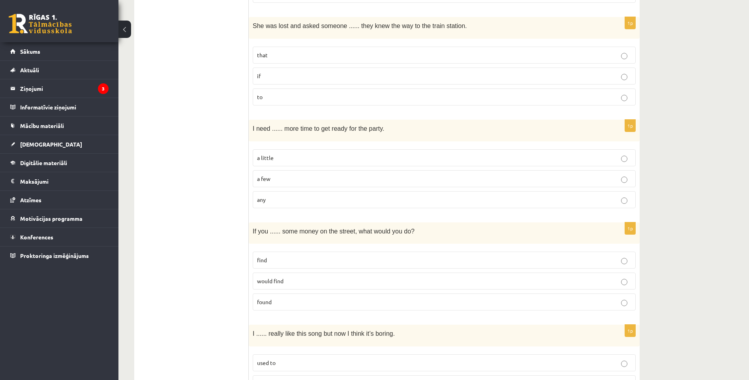
scroll to position [1578, 0]
click at [275, 161] on label "a little" at bounding box center [444, 156] width 383 height 17
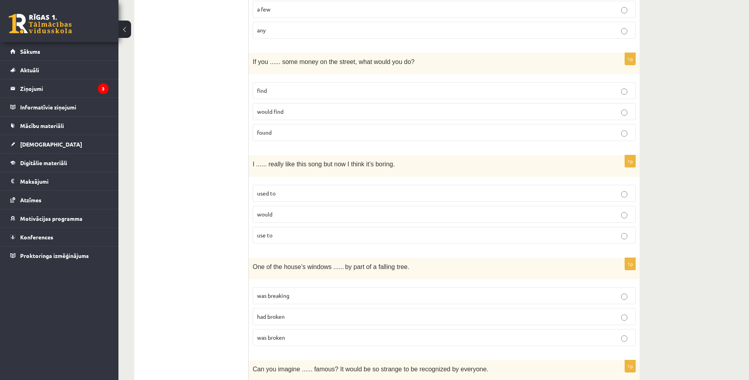
scroll to position [1776, 0]
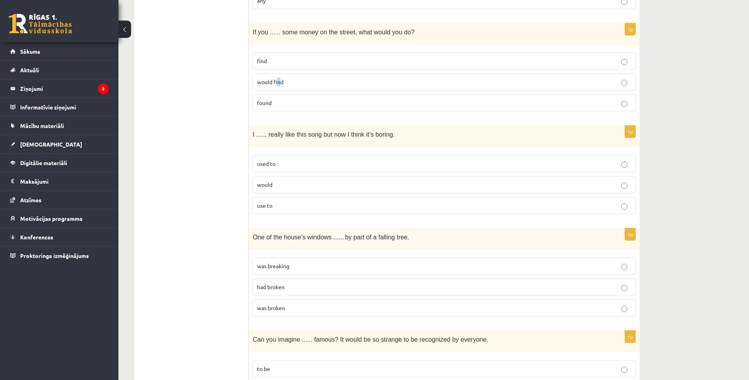
click at [279, 84] on span "would find" at bounding box center [270, 81] width 26 height 7
click at [599, 86] on p "would find" at bounding box center [444, 82] width 374 height 8
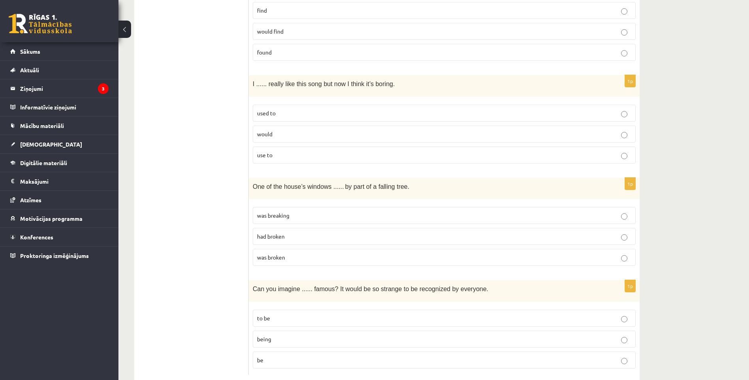
scroll to position [1845, 0]
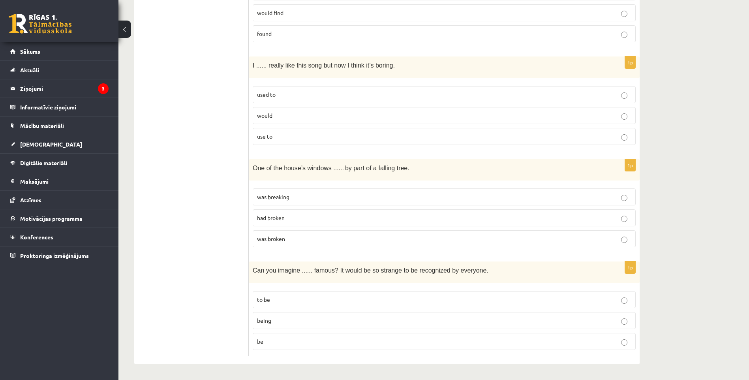
click at [273, 120] on label "would" at bounding box center [444, 115] width 383 height 17
drag, startPoint x: 300, startPoint y: 237, endPoint x: 303, endPoint y: 238, distance: 4.0
click at [300, 238] on p "was broken" at bounding box center [444, 238] width 374 height 8
drag, startPoint x: 270, startPoint y: 342, endPoint x: 276, endPoint y: 342, distance: 5.9
click at [274, 343] on p "be" at bounding box center [444, 341] width 374 height 8
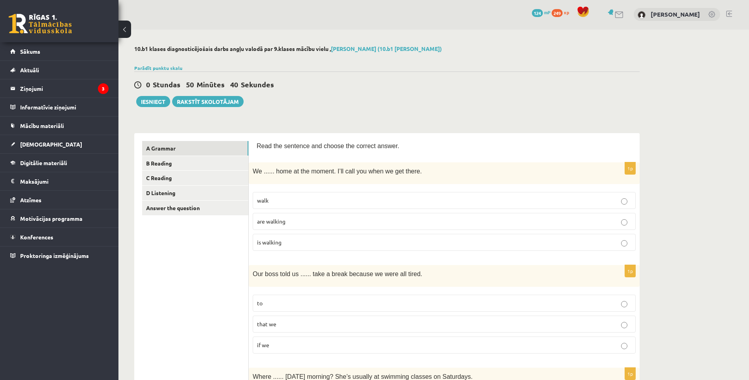
scroll to position [0, 0]
click at [164, 167] on link "B Reading" at bounding box center [195, 164] width 106 height 15
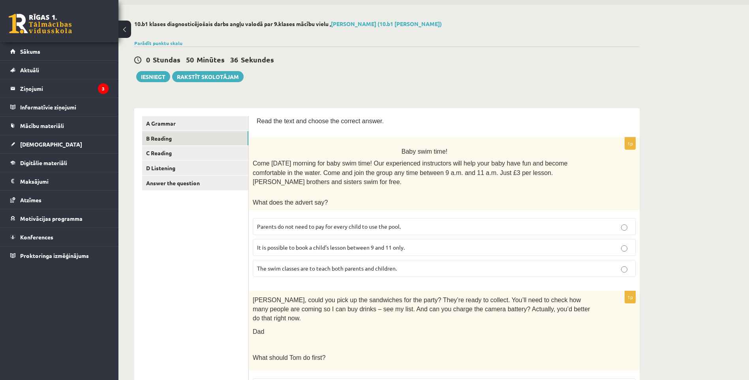
scroll to position [39, 0]
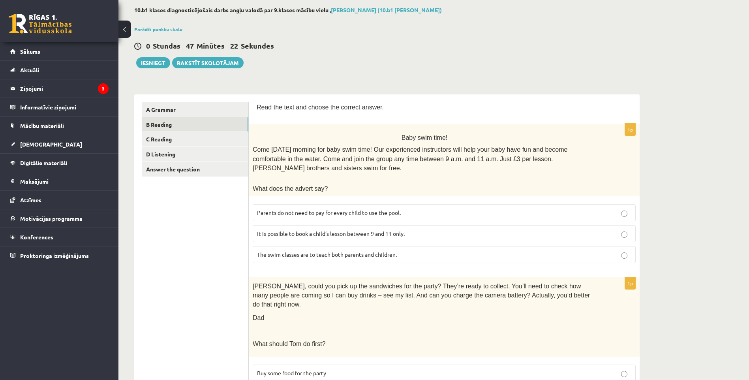
click at [361, 251] on span "The swim classes are to teach both parents and children." at bounding box center [327, 254] width 140 height 7
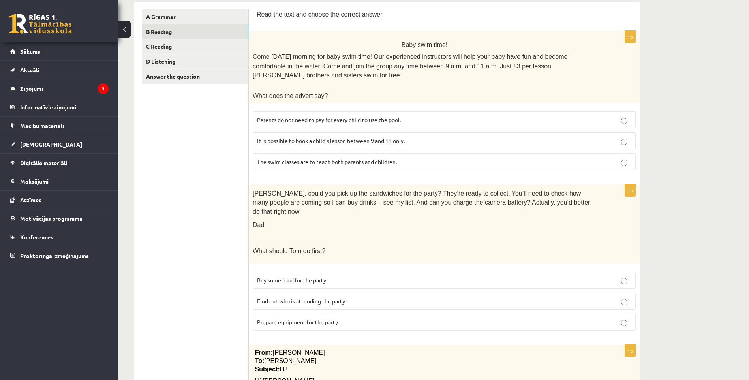
scroll to position [197, 0]
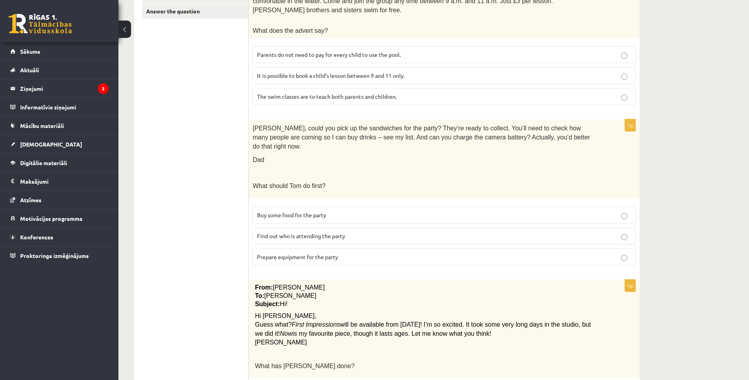
drag, startPoint x: 676, startPoint y: 152, endPoint x: 674, endPoint y: 124, distance: 28.5
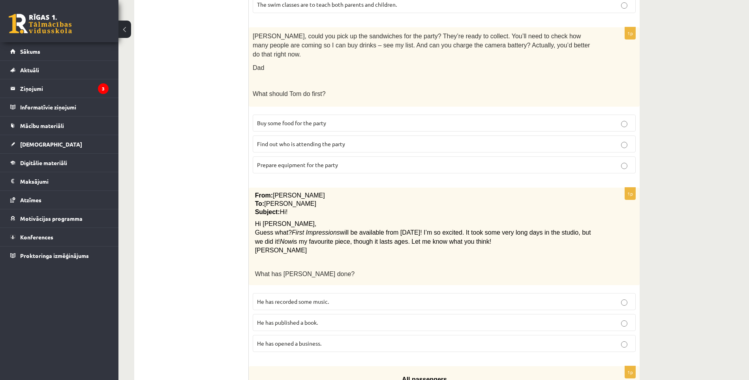
scroll to position [276, 0]
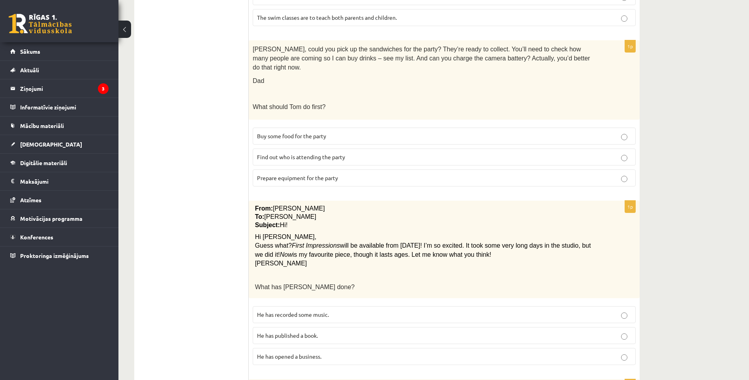
drag, startPoint x: 410, startPoint y: 161, endPoint x: 406, endPoint y: 158, distance: 5.9
click at [408, 174] on p "Prepare equipment for the party" at bounding box center [444, 178] width 374 height 8
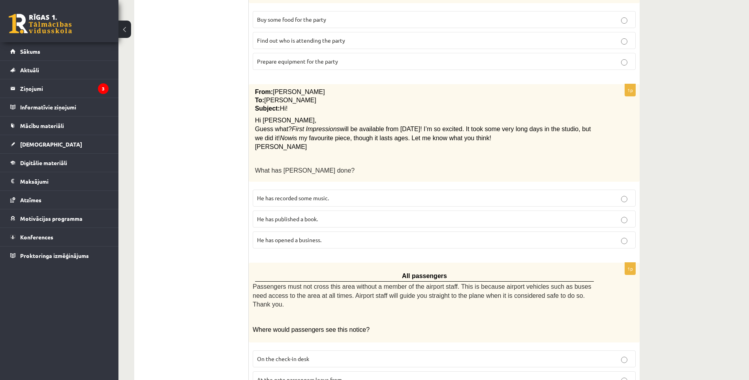
scroll to position [395, 0]
click at [325, 187] on label "He has recorded some music." at bounding box center [444, 195] width 383 height 17
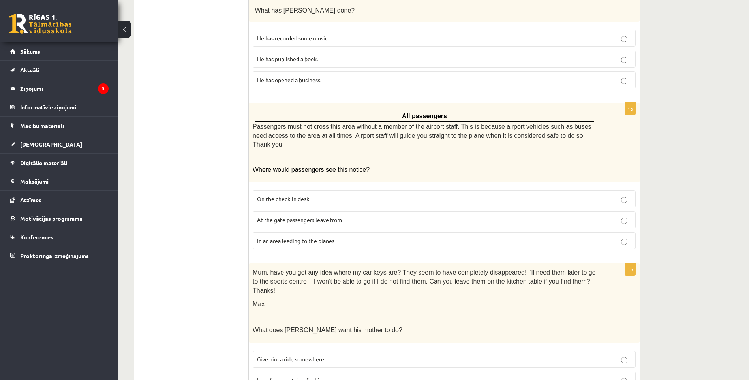
scroll to position [592, 0]
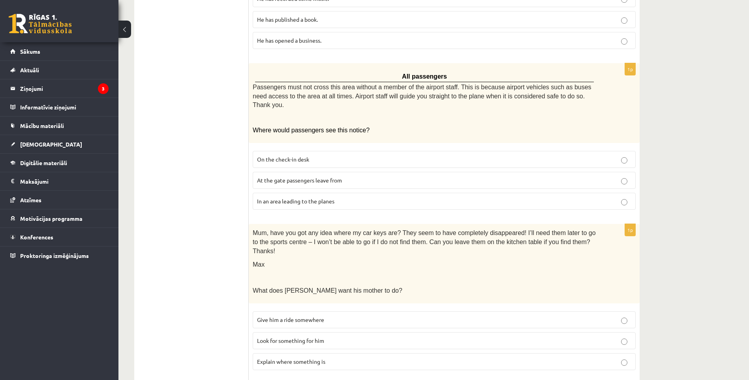
click at [349, 172] on label "At the gate passengers leave from" at bounding box center [444, 180] width 383 height 17
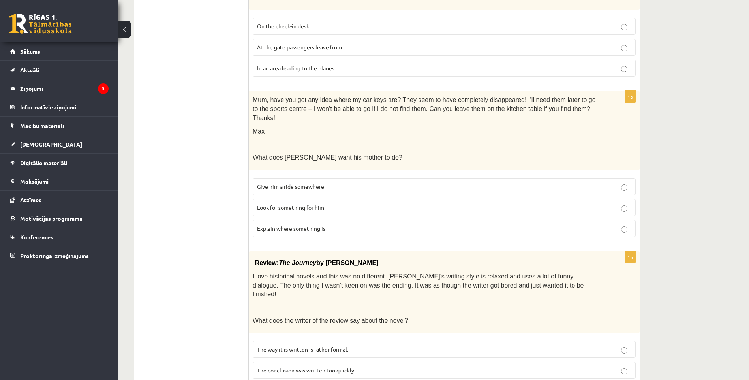
scroll to position [727, 0]
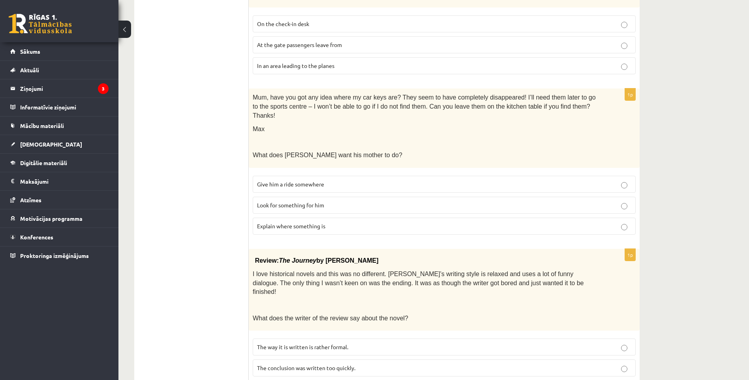
click at [517, 201] on p "Look for something for him" at bounding box center [444, 205] width 374 height 8
click at [519, 363] on p "The conclusion was written too quickly." at bounding box center [444, 367] width 374 height 8
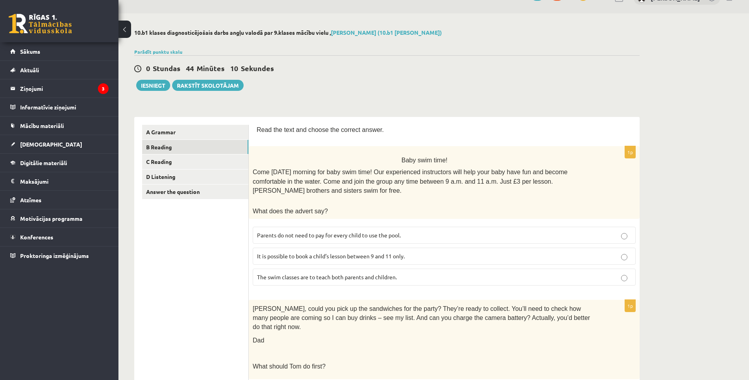
scroll to position [0, 0]
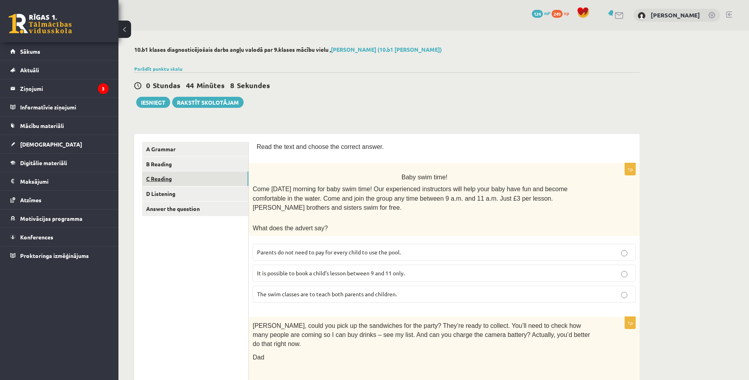
click at [189, 180] on link "C Reading" at bounding box center [195, 178] width 106 height 15
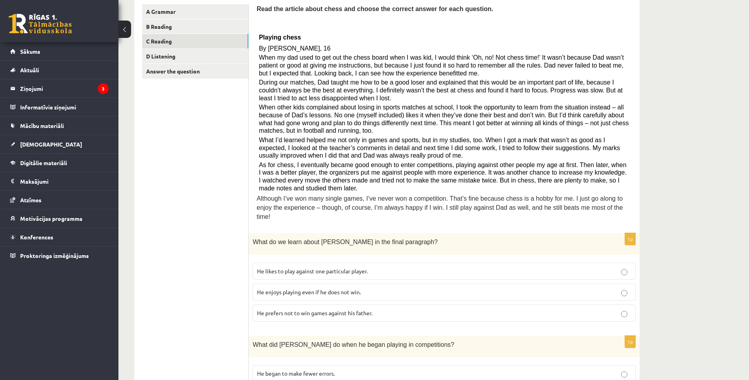
scroll to position [158, 0]
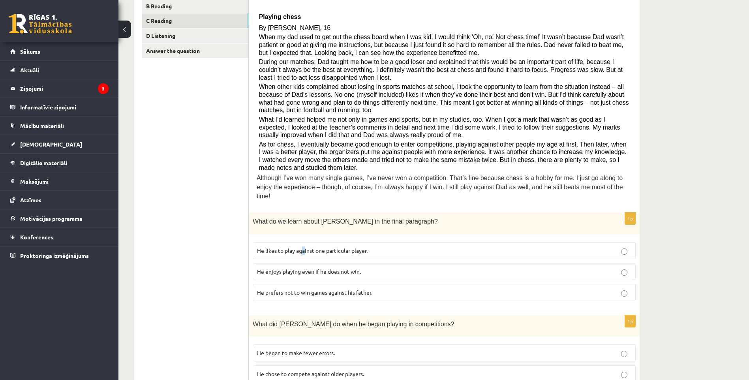
click at [309, 242] on label "He likes to play against one particular player." at bounding box center [444, 250] width 383 height 17
click at [436, 246] on p "He likes to play against one particular player." at bounding box center [444, 250] width 374 height 8
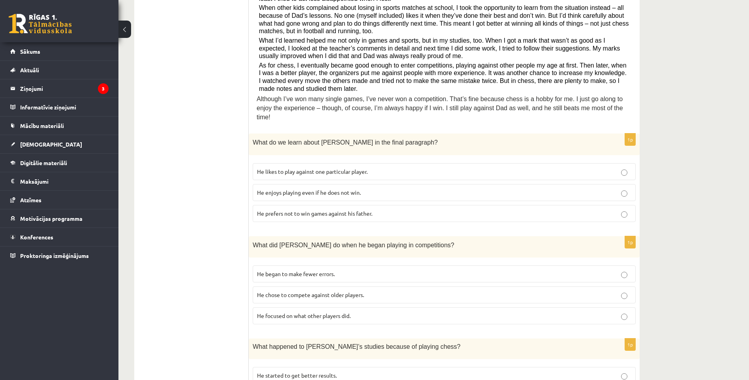
scroll to position [276, 0]
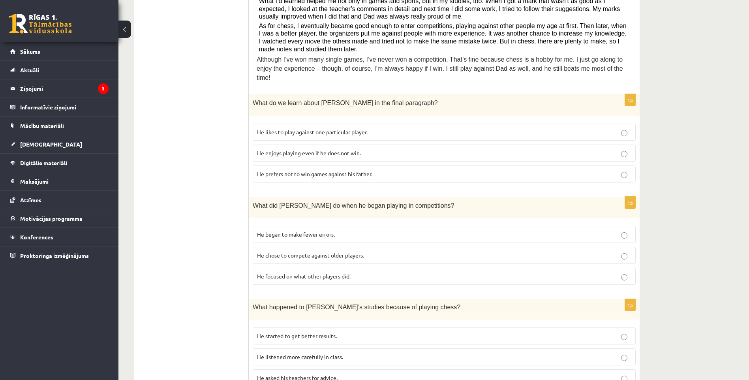
click at [364, 251] on span "He chose to compete against older players." at bounding box center [310, 254] width 107 height 7
drag, startPoint x: 364, startPoint y: 248, endPoint x: 390, endPoint y: 245, distance: 26.2
click at [390, 251] on p "He chose to compete against older players." at bounding box center [444, 255] width 374 height 8
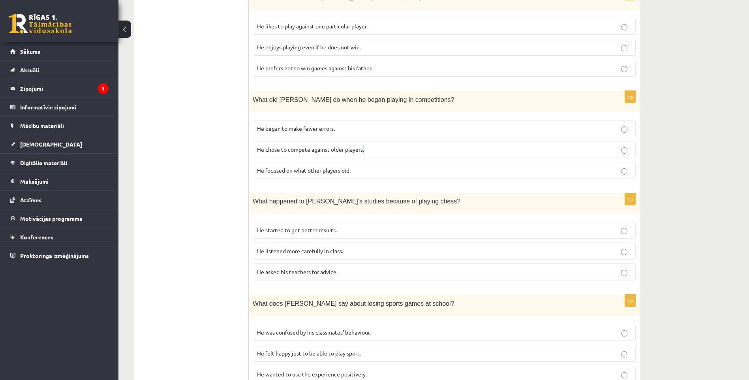
scroll to position [395, 0]
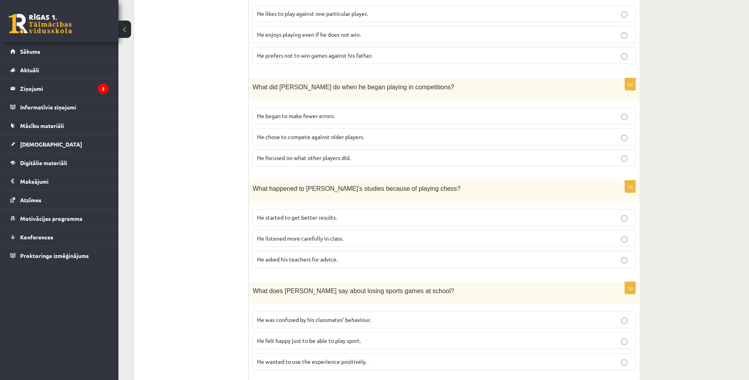
click at [343, 213] on p "He started to get better results." at bounding box center [444, 217] width 374 height 8
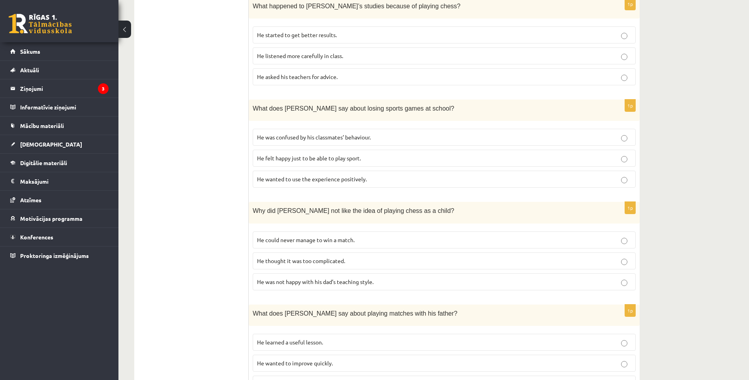
scroll to position [592, 0]
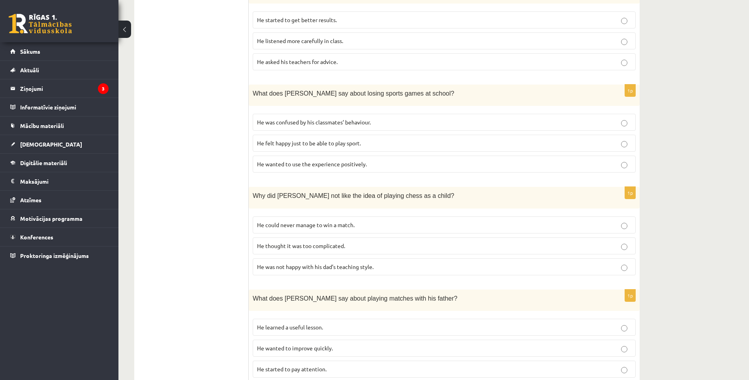
click at [309, 139] on p "He felt happy just to be able to play sport." at bounding box center [444, 143] width 374 height 8
drag, startPoint x: 309, startPoint y: 137, endPoint x: 366, endPoint y: 134, distance: 57.7
click at [366, 139] on p "He felt happy just to be able to play sport." at bounding box center [444, 143] width 374 height 8
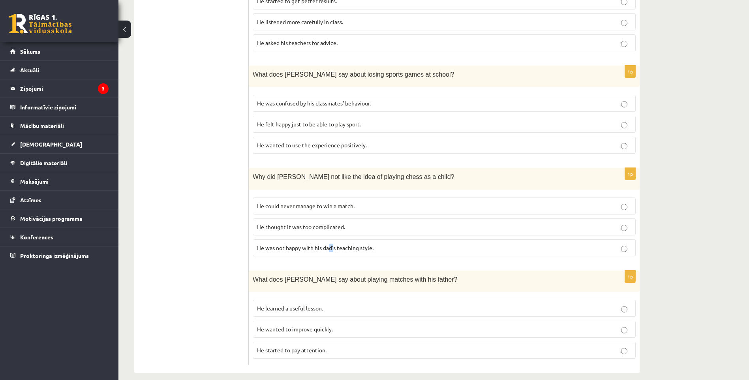
drag, startPoint x: 331, startPoint y: 241, endPoint x: 335, endPoint y: 243, distance: 4.9
click at [335, 243] on p "He was not happy with his dad’s teaching style." at bounding box center [444, 247] width 374 height 8
drag, startPoint x: 335, startPoint y: 243, endPoint x: 387, endPoint y: 240, distance: 51.8
click at [387, 243] on p "He was not happy with his dad’s teaching style." at bounding box center [444, 247] width 374 height 8
click at [344, 304] on p "He learned a useful lesson." at bounding box center [444, 308] width 374 height 8
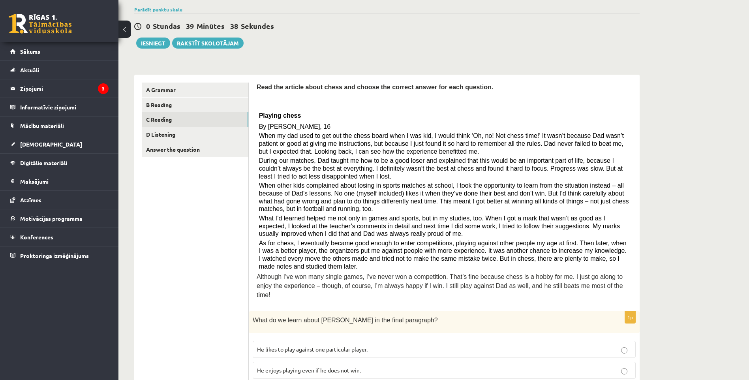
scroll to position [0, 0]
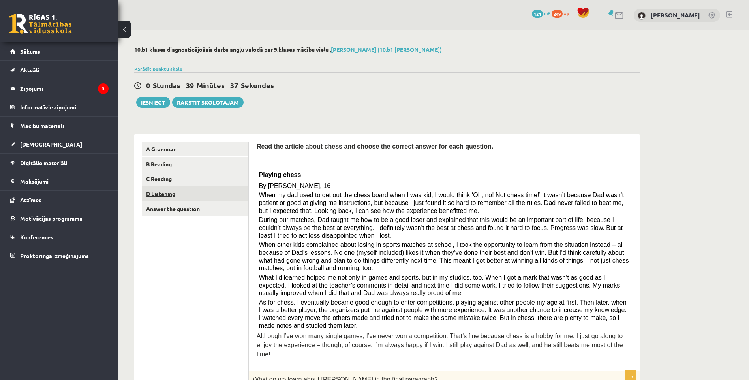
click at [192, 195] on link "D Listening" at bounding box center [195, 193] width 106 height 15
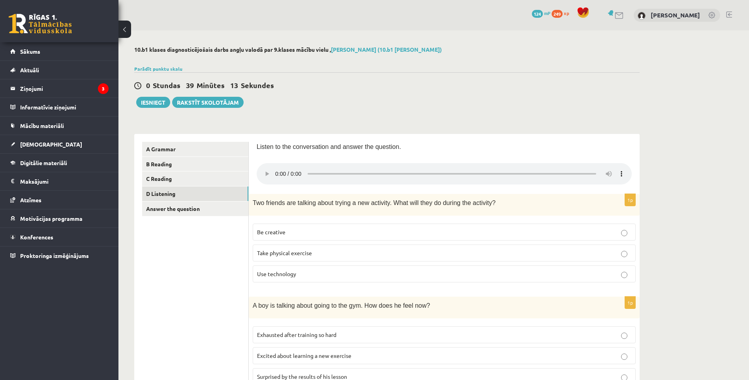
click at [271, 234] on span "Be creative" at bounding box center [271, 231] width 28 height 7
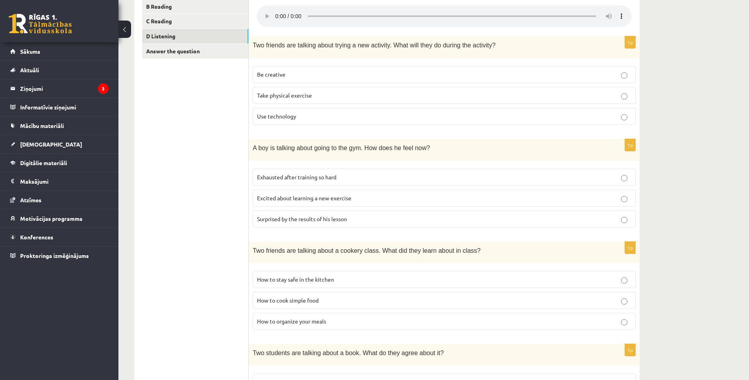
scroll to position [158, 0]
click at [348, 200] on span "Excited about learning a new exercise" at bounding box center [304, 197] width 94 height 7
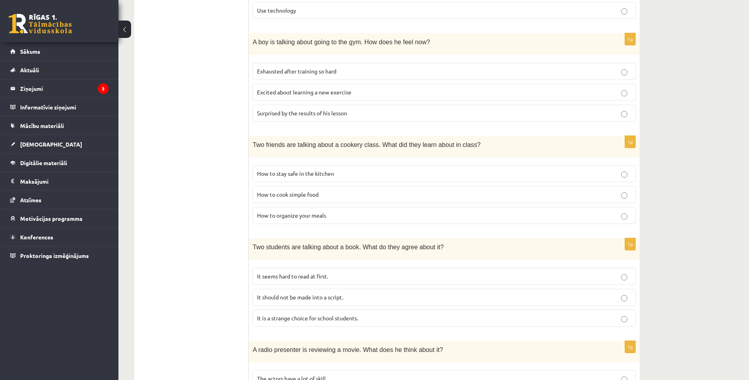
scroll to position [276, 0]
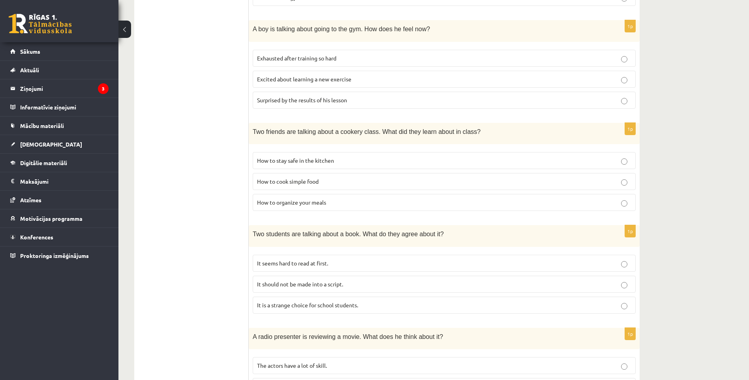
click at [311, 204] on span "How to organize your meals" at bounding box center [291, 201] width 69 height 7
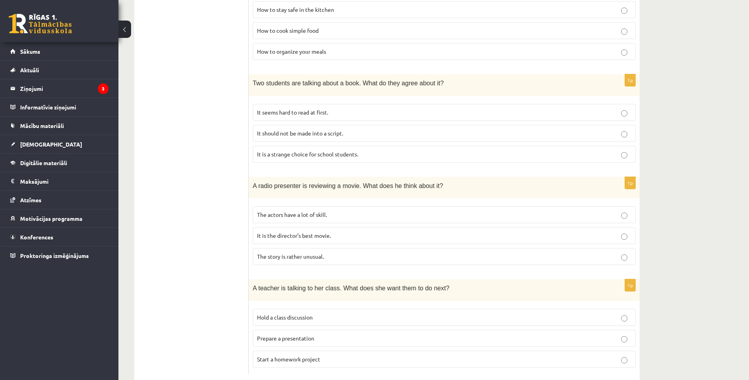
scroll to position [434, 0]
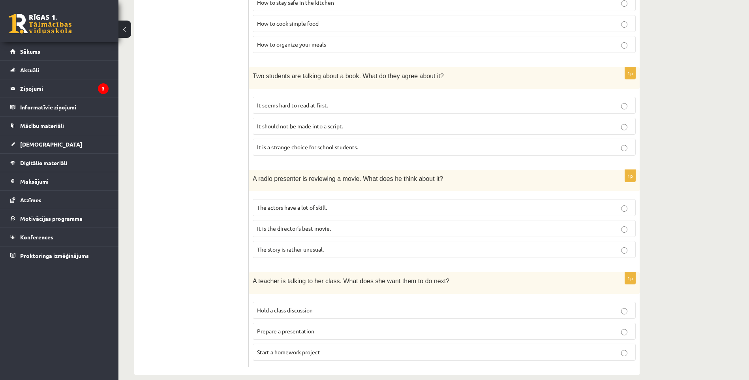
click at [317, 127] on span "It should not be made into a script." at bounding box center [300, 125] width 86 height 7
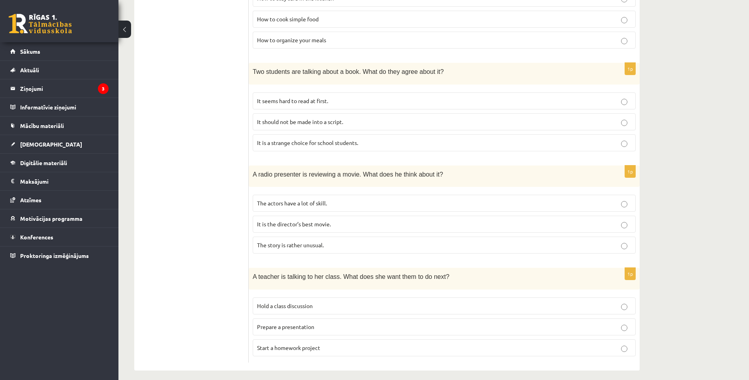
scroll to position [446, 0]
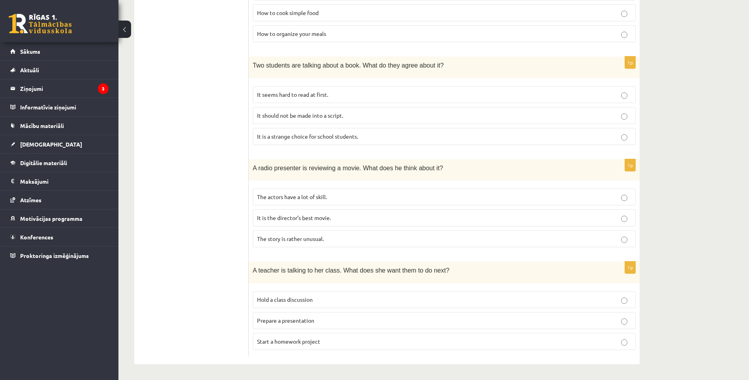
click at [278, 219] on span "It is the director’s best movie." at bounding box center [294, 217] width 74 height 7
drag, startPoint x: 294, startPoint y: 342, endPoint x: 302, endPoint y: 341, distance: 8.0
click at [302, 341] on span "Start a homework project" at bounding box center [288, 340] width 63 height 7
drag, startPoint x: 302, startPoint y: 341, endPoint x: 421, endPoint y: 344, distance: 119.6
click at [421, 344] on p "Start a homework project" at bounding box center [444, 341] width 374 height 8
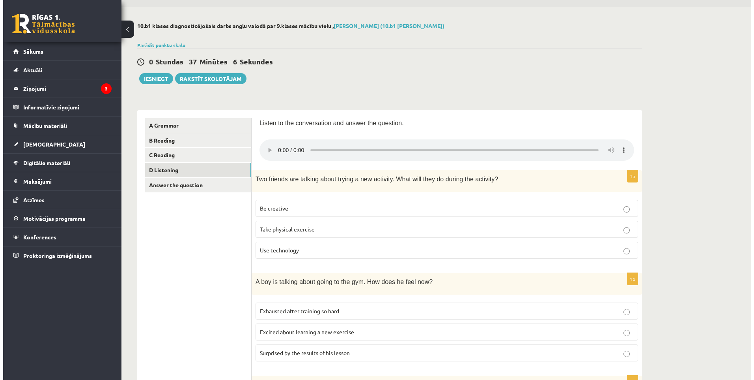
scroll to position [0, 0]
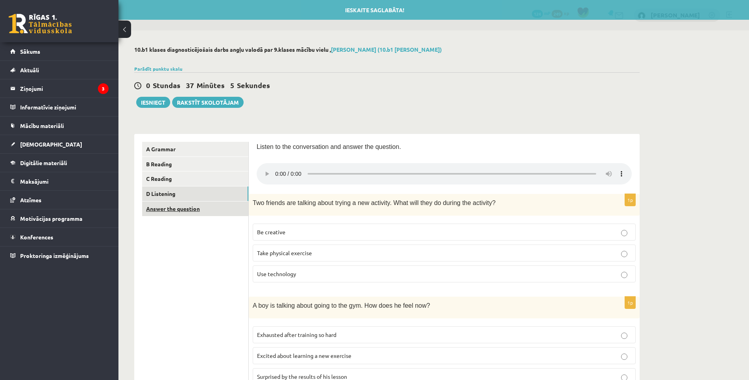
click at [167, 212] on link "Answer the question" at bounding box center [195, 208] width 106 height 15
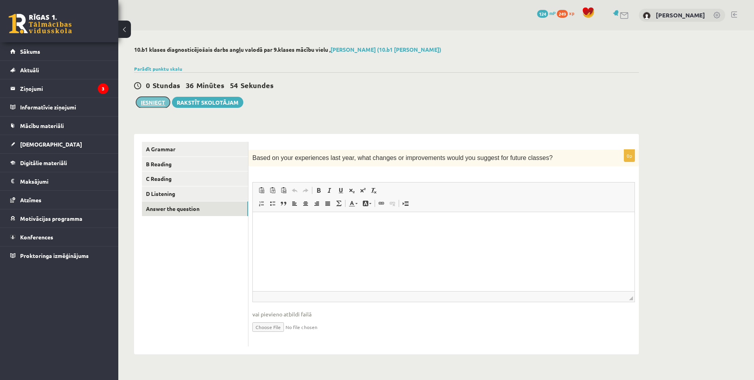
click at [153, 103] on button "Iesniegt" at bounding box center [153, 102] width 34 height 11
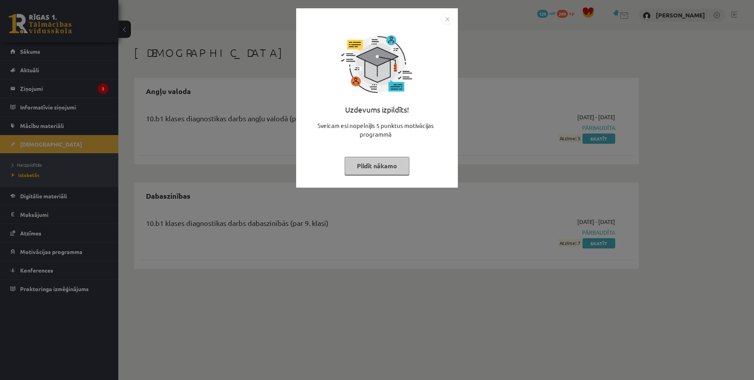
click at [447, 17] on img "Close" at bounding box center [448, 19] width 12 height 12
